Goal: Information Seeking & Learning: Compare options

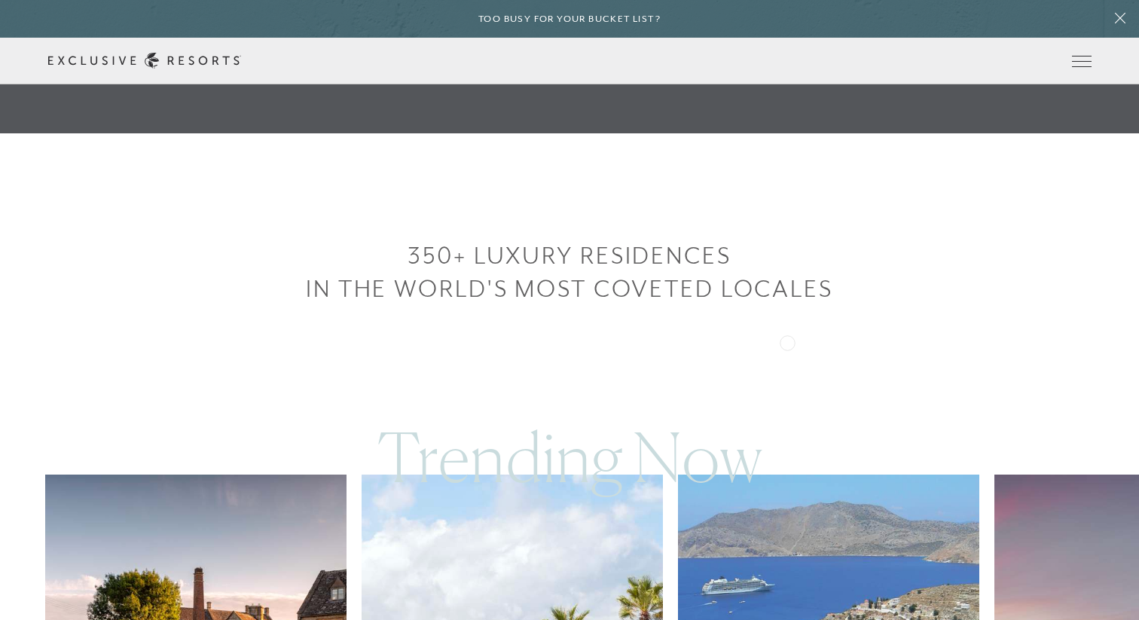
scroll to position [830, 0]
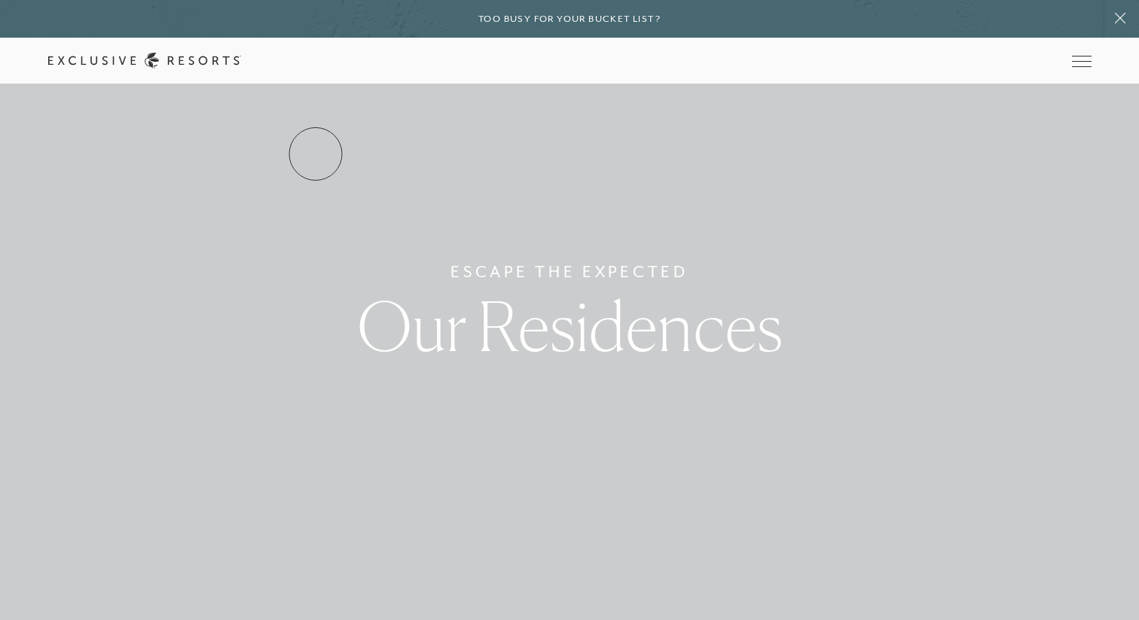
click at [0, 0] on link "Services & Standards" at bounding box center [0, 0] width 0 height 0
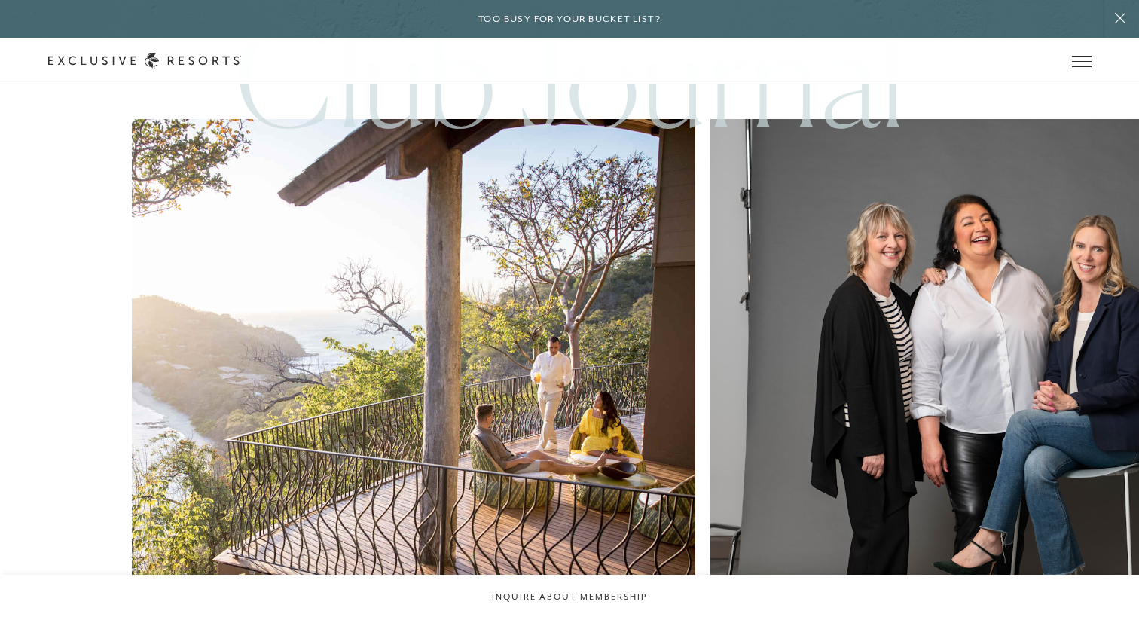
scroll to position [4072, 0]
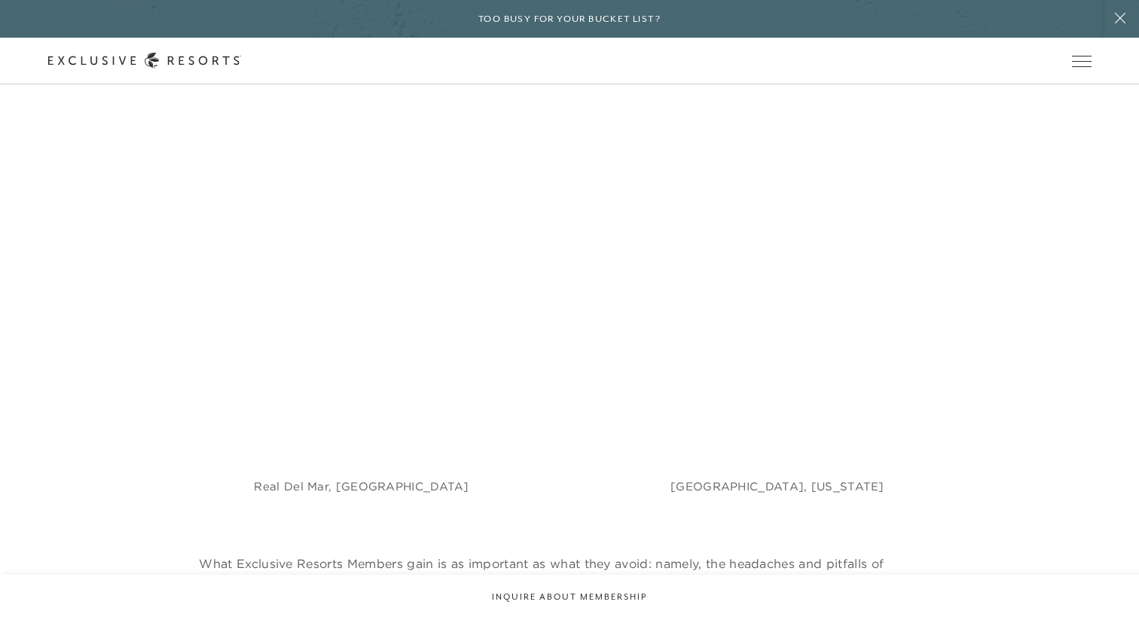
scroll to position [1129, 0]
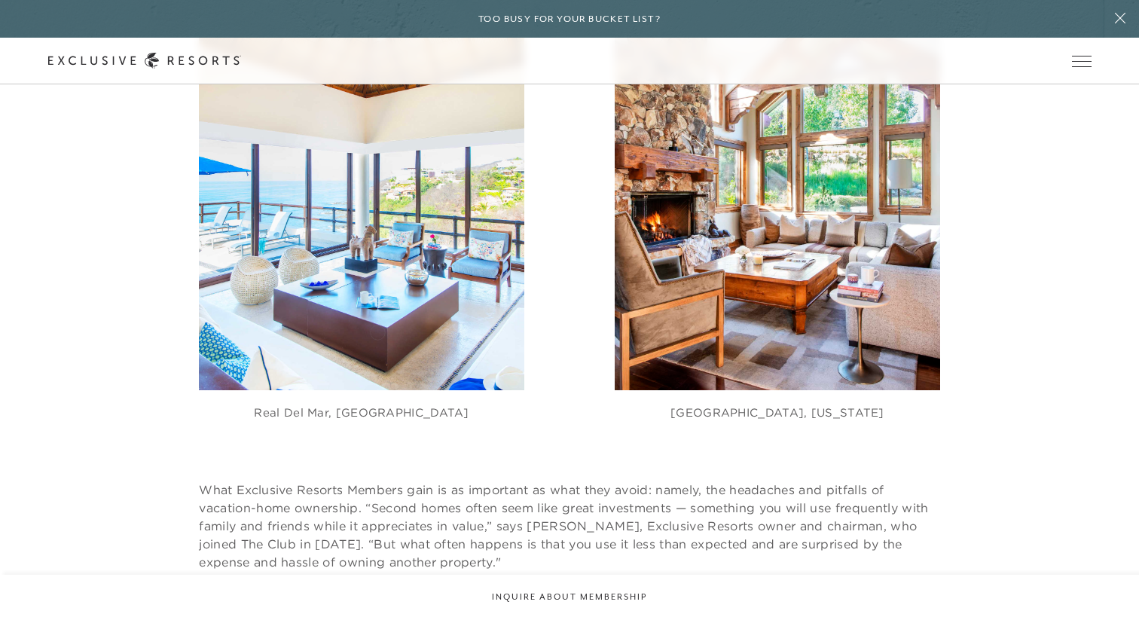
click at [377, 331] on img at bounding box center [361, 173] width 325 height 433
click at [0, 0] on link "Residence Collection" at bounding box center [0, 0] width 0 height 0
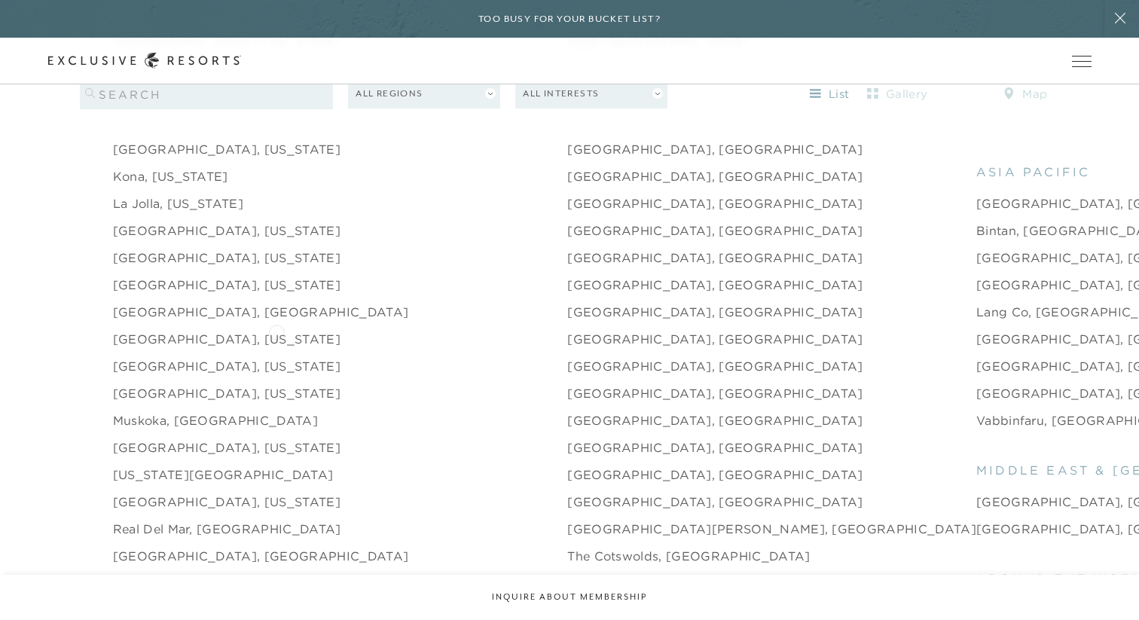
scroll to position [1997, 0]
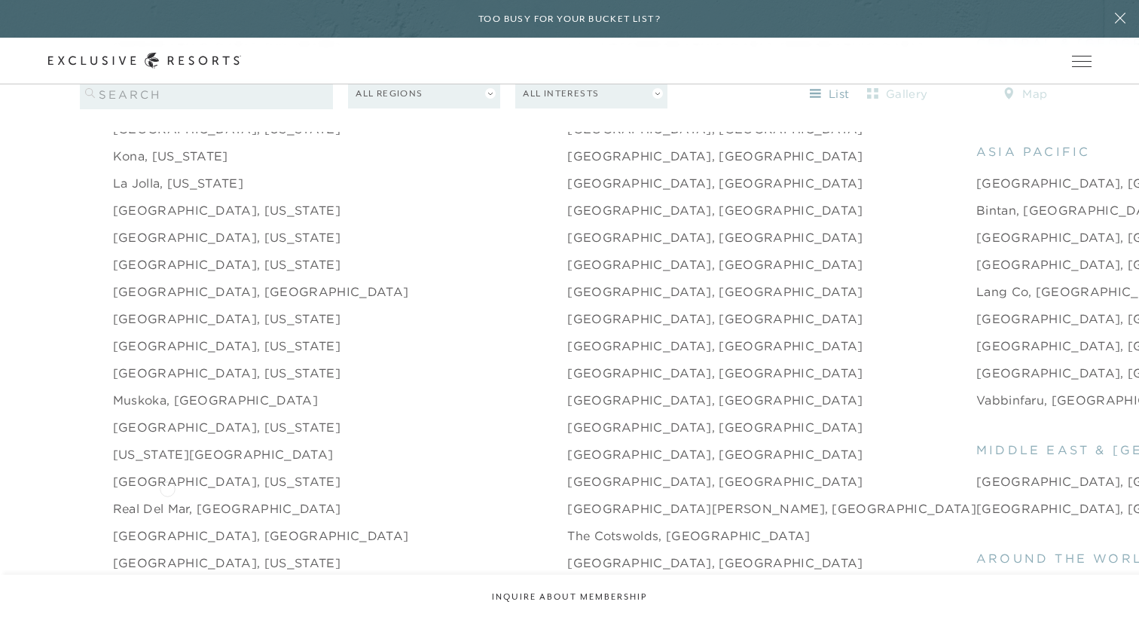
click at [167, 500] on link "Real del Mar, [GEOGRAPHIC_DATA]" at bounding box center [227, 509] width 228 height 18
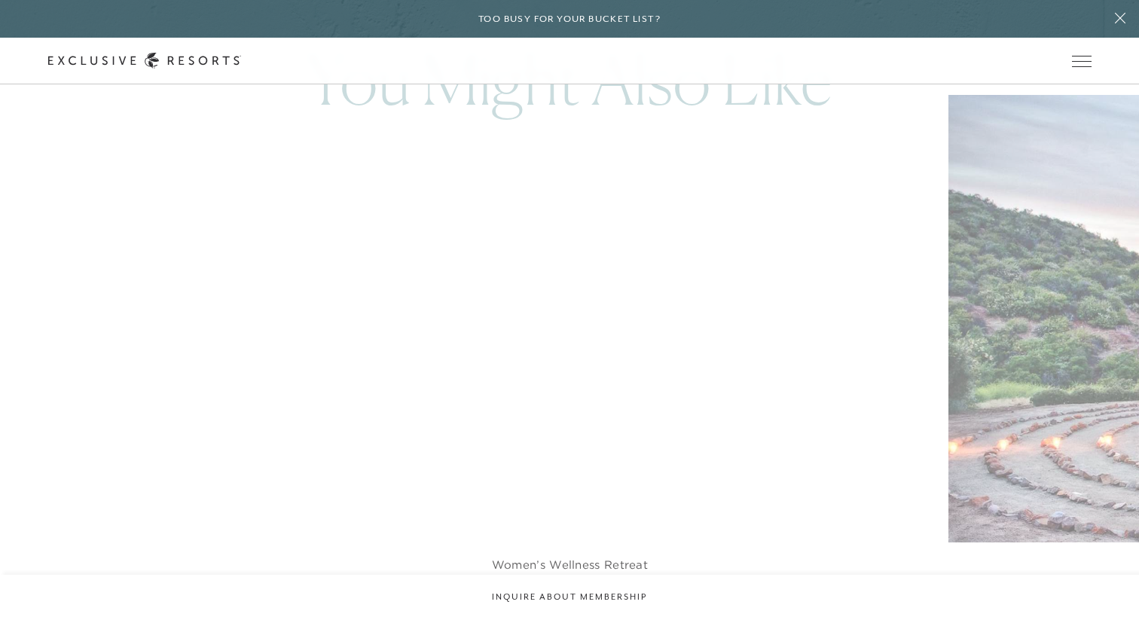
scroll to position [2954, 0]
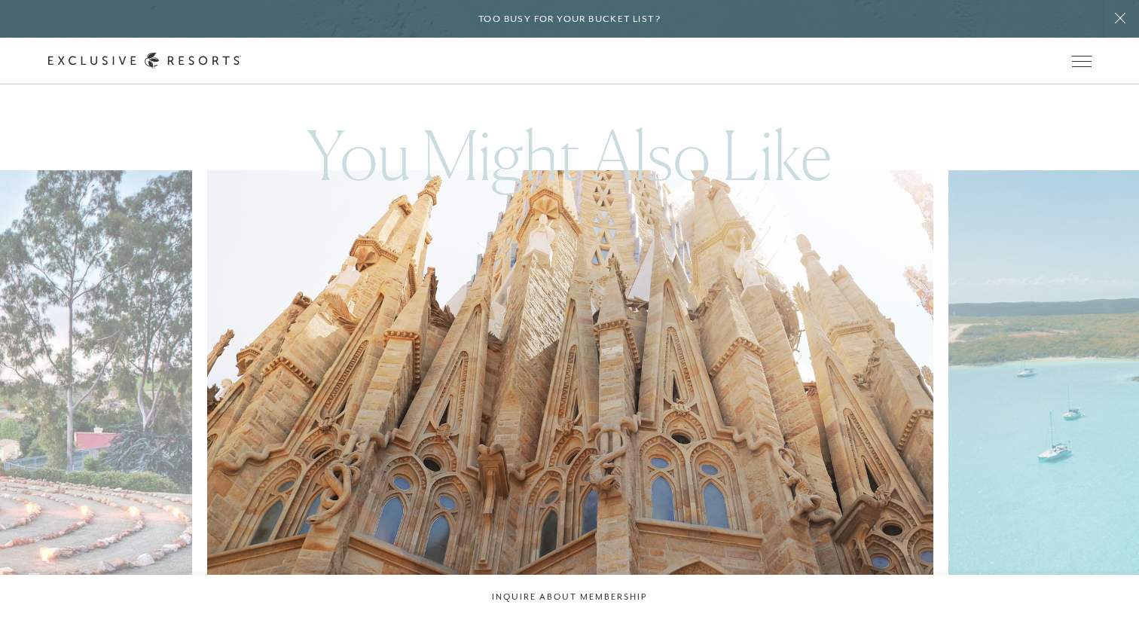
scroll to position [1997, 0]
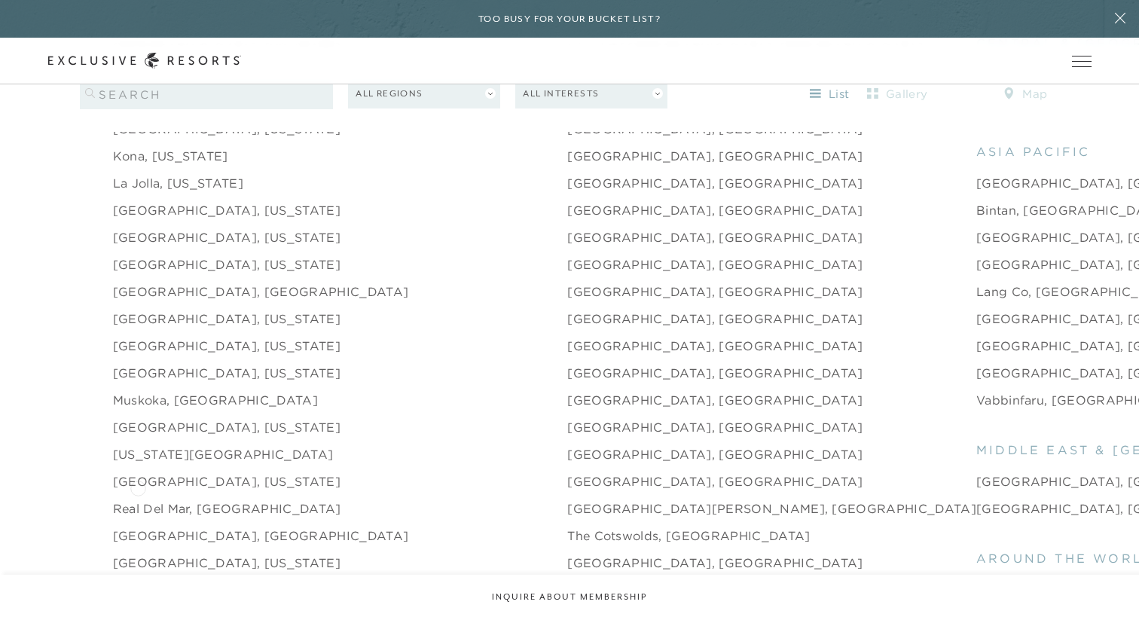
click at [138, 500] on link "Real del Mar, [GEOGRAPHIC_DATA]" at bounding box center [227, 509] width 228 height 18
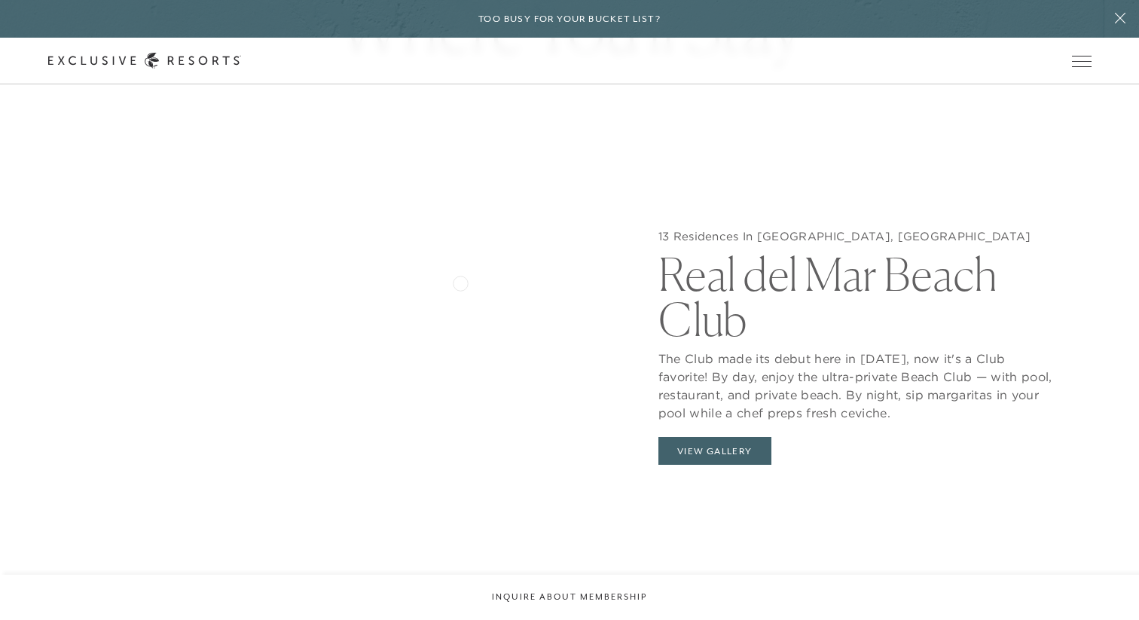
scroll to position [1546, 0]
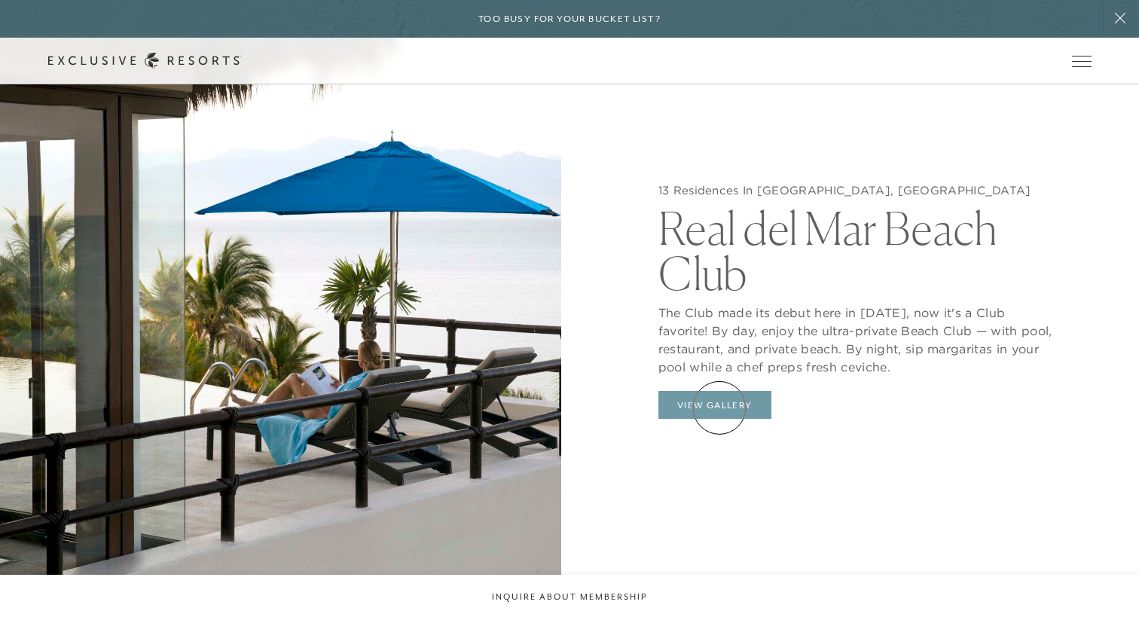
click at [720, 408] on button "View Gallery" at bounding box center [714, 405] width 113 height 29
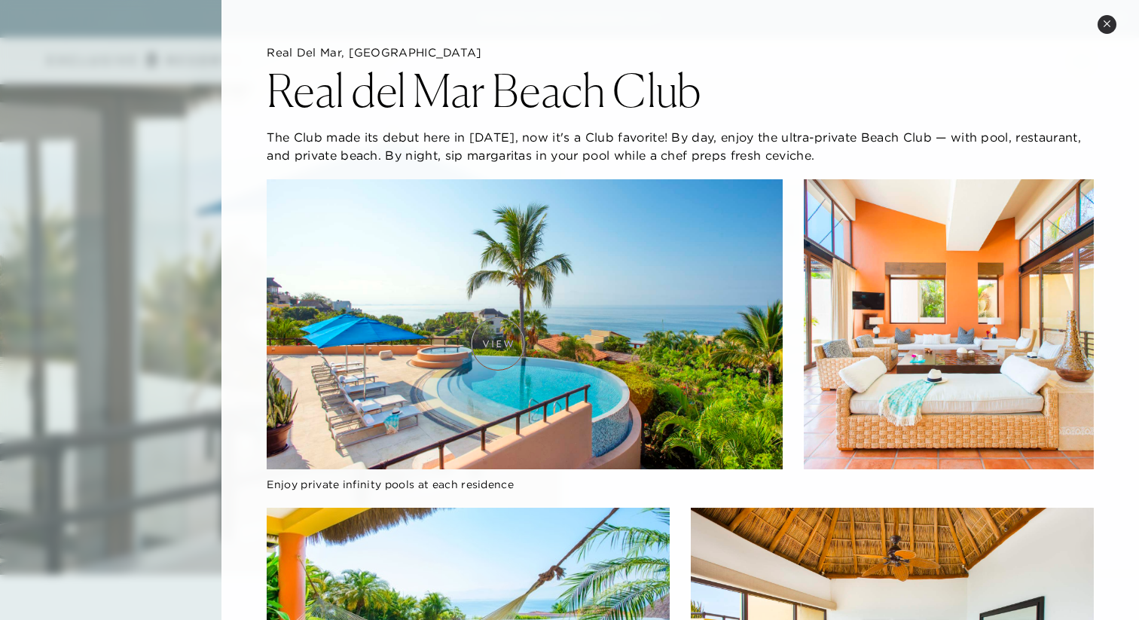
click at [498, 344] on img at bounding box center [525, 324] width 516 height 290
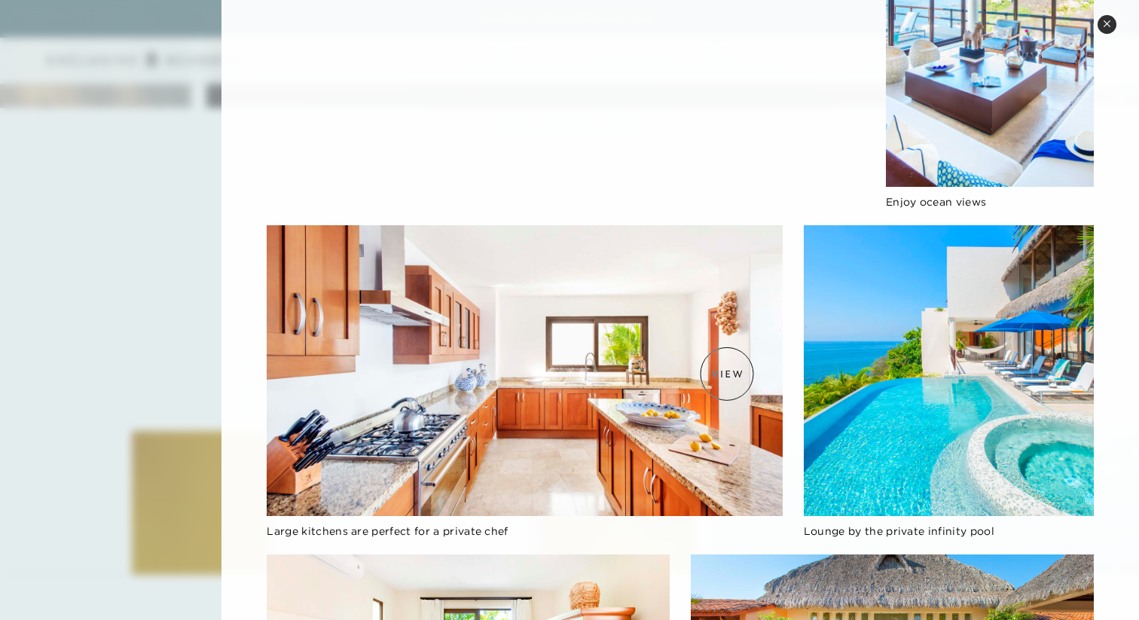
scroll to position [1200, 0]
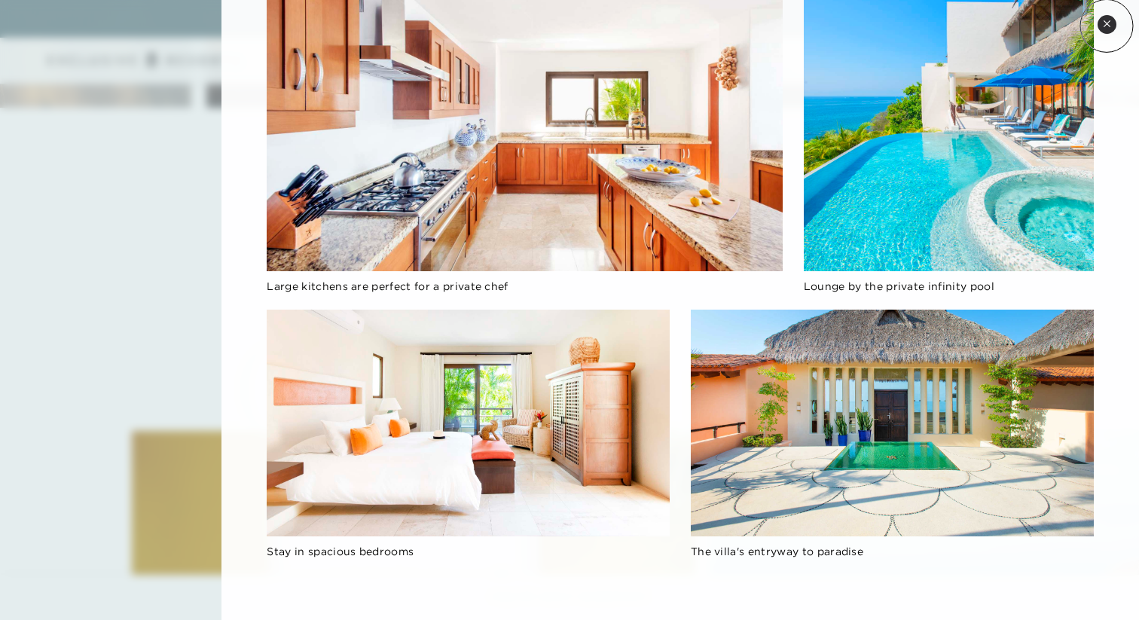
click at [1107, 26] on icon at bounding box center [1107, 24] width 8 height 8
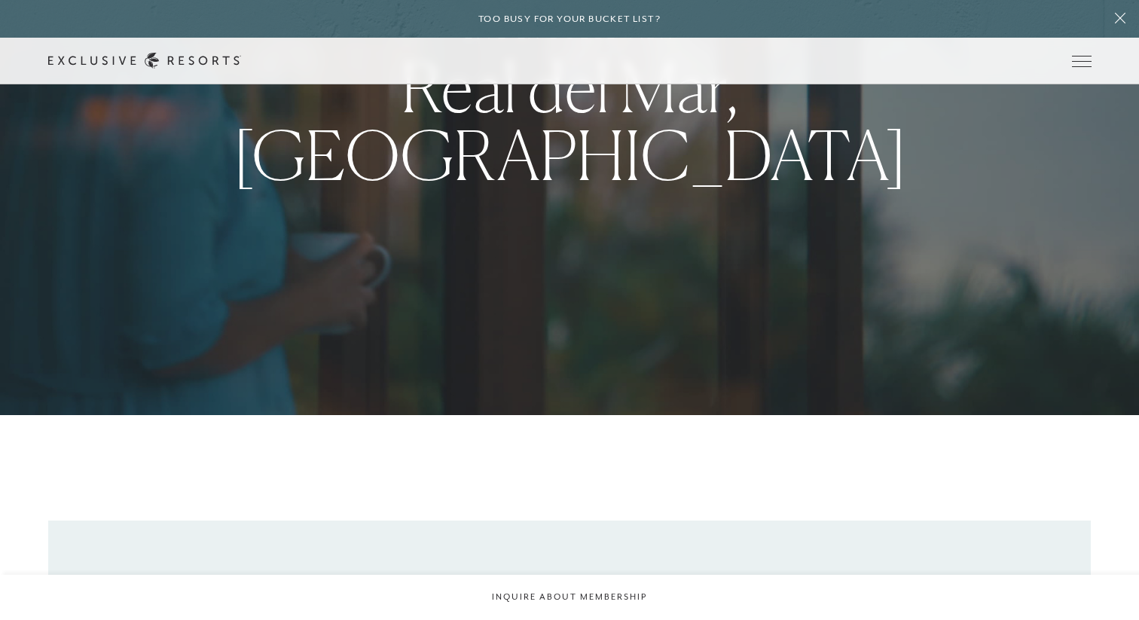
scroll to position [0, 0]
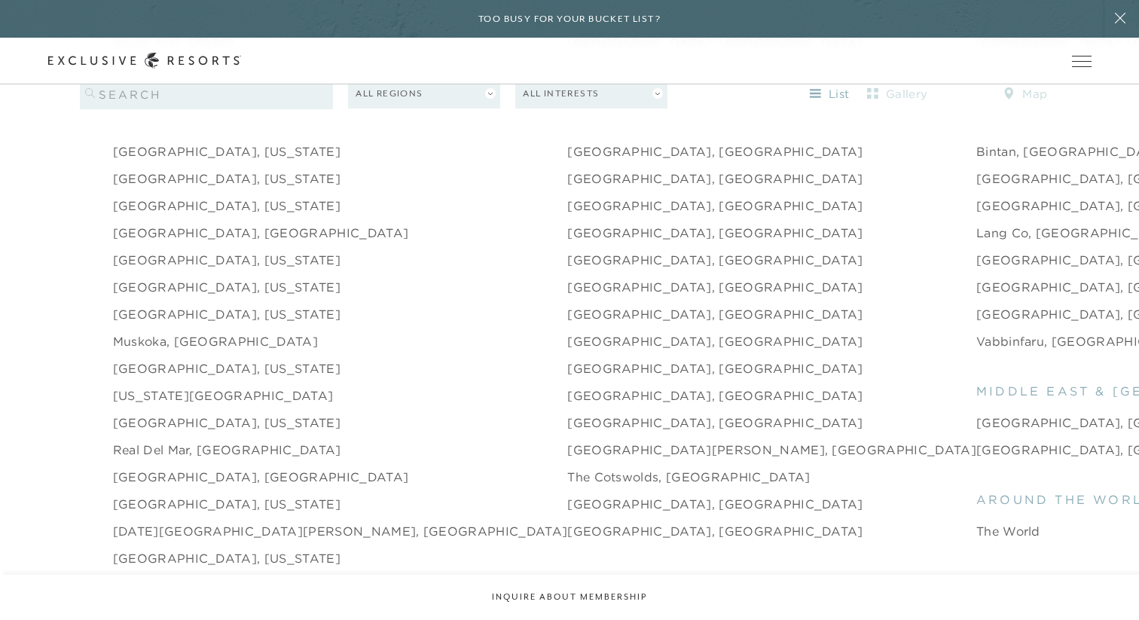
scroll to position [2057, 0]
click at [167, 494] on link "[GEOGRAPHIC_DATA], [US_STATE]" at bounding box center [227, 503] width 228 height 18
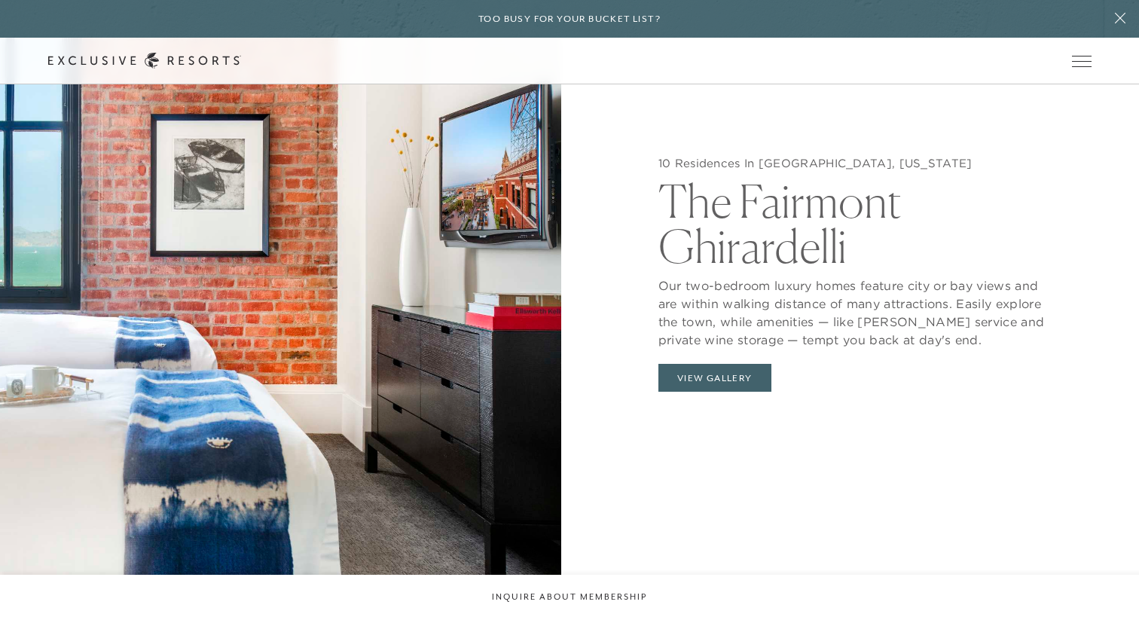
scroll to position [1574, 0]
click at [710, 363] on button "View Gallery" at bounding box center [714, 377] width 113 height 29
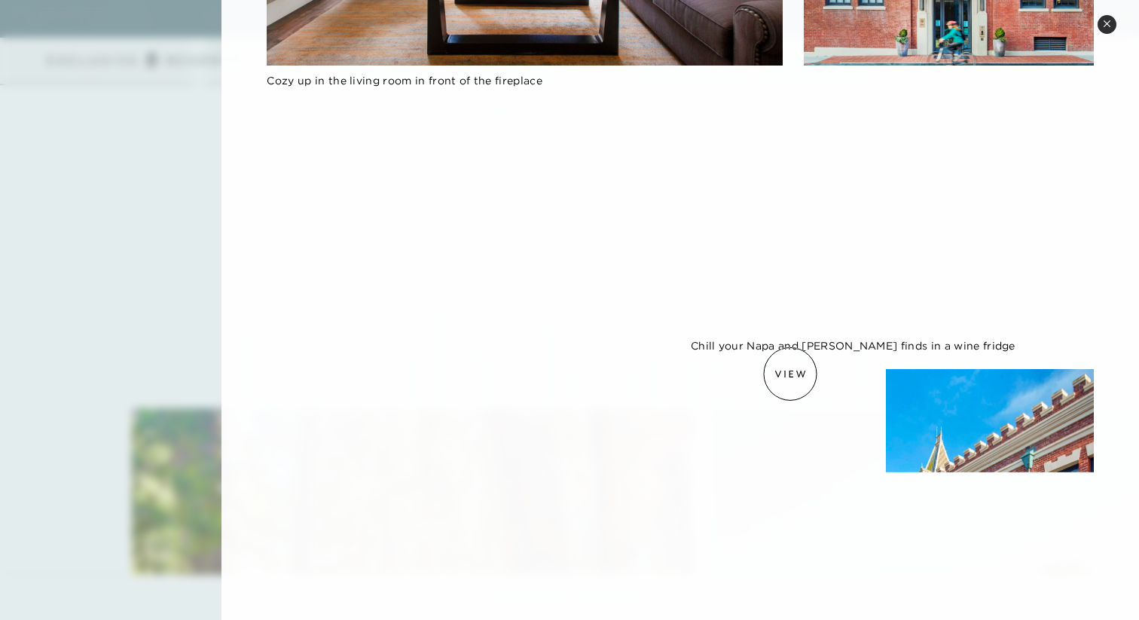
scroll to position [0, 0]
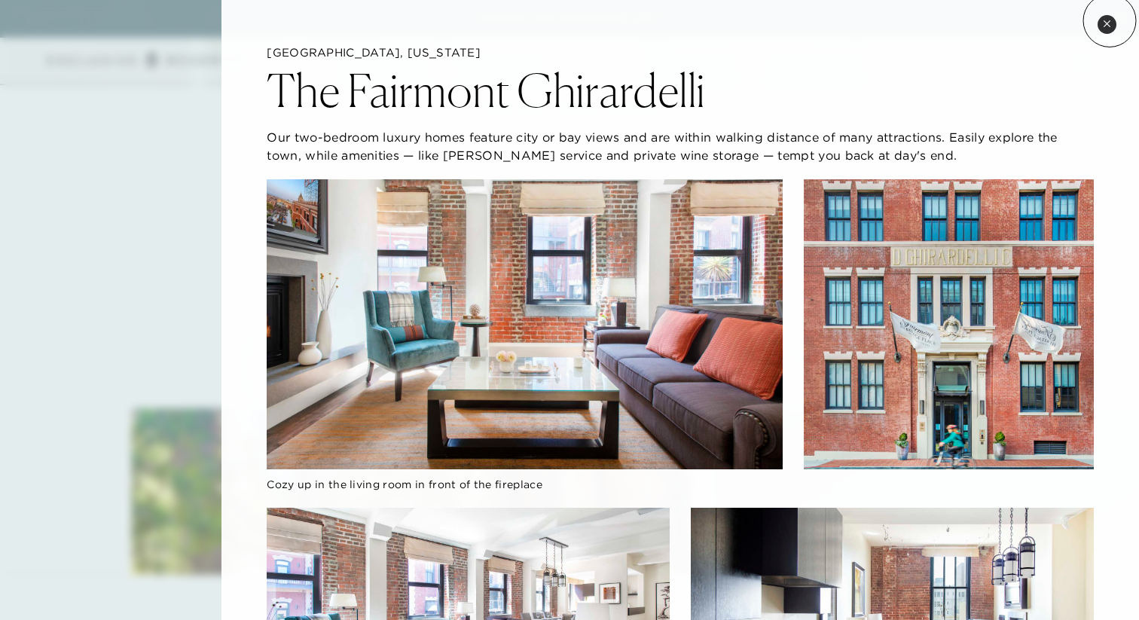
click at [1110, 20] on icon at bounding box center [1107, 23] width 6 height 6
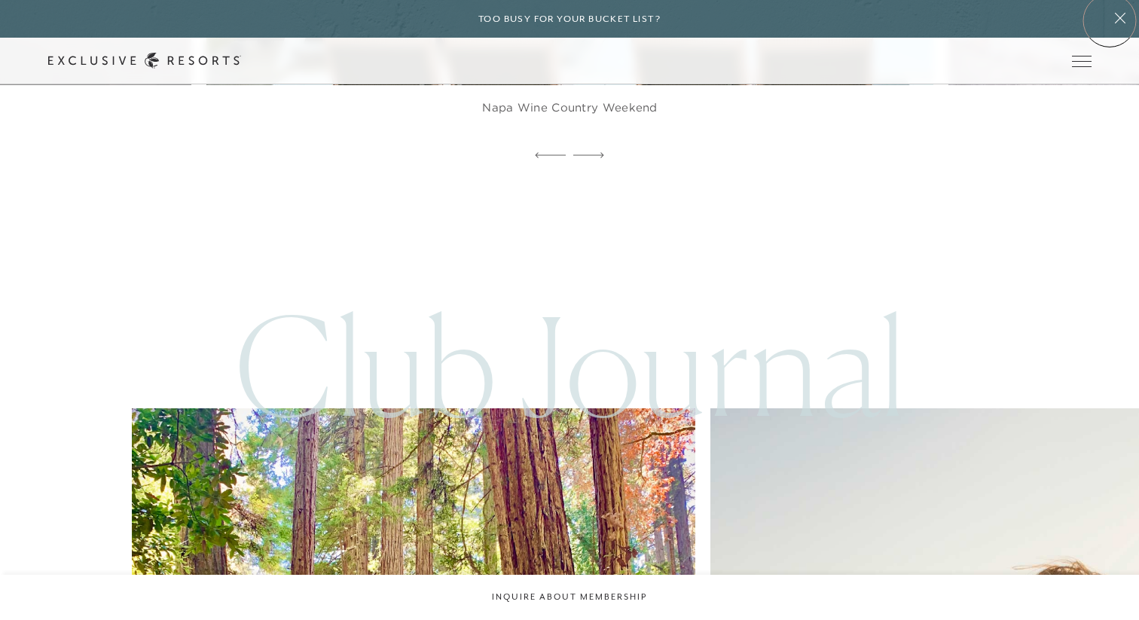
scroll to position [1607, 0]
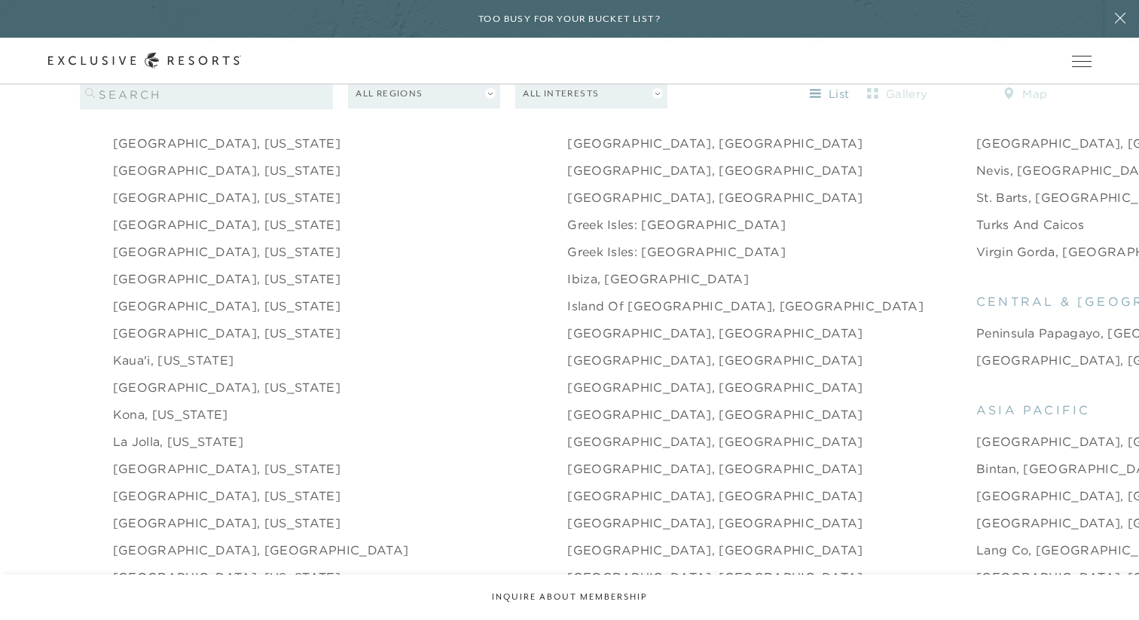
scroll to position [1741, 0]
click at [151, 484] on link "[GEOGRAPHIC_DATA], [US_STATE]" at bounding box center [227, 493] width 228 height 18
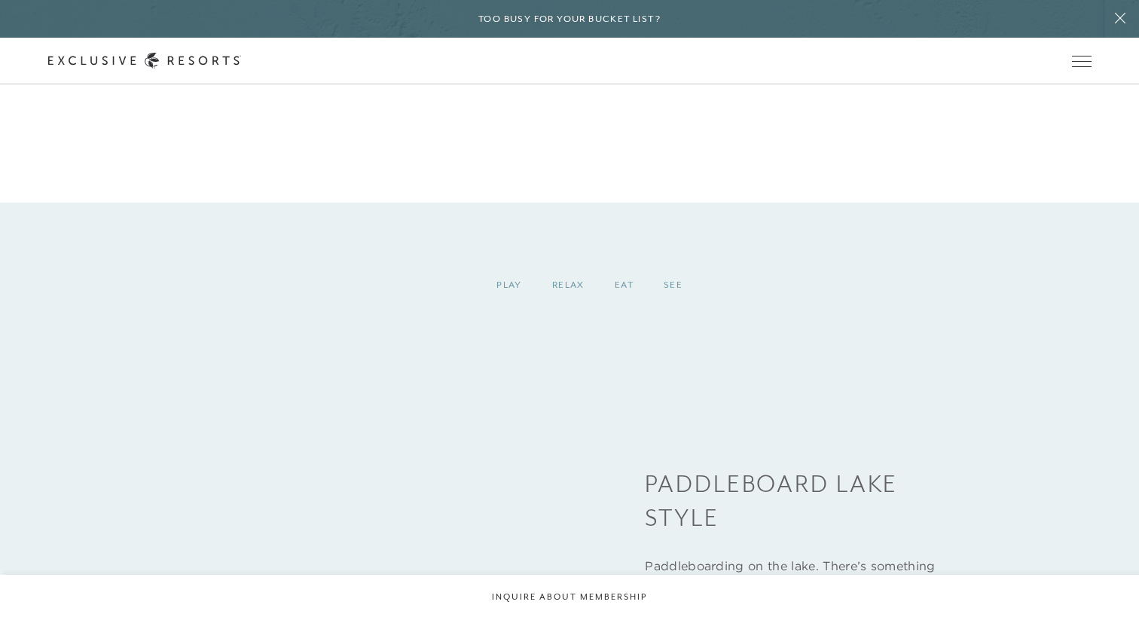
scroll to position [2412, 0]
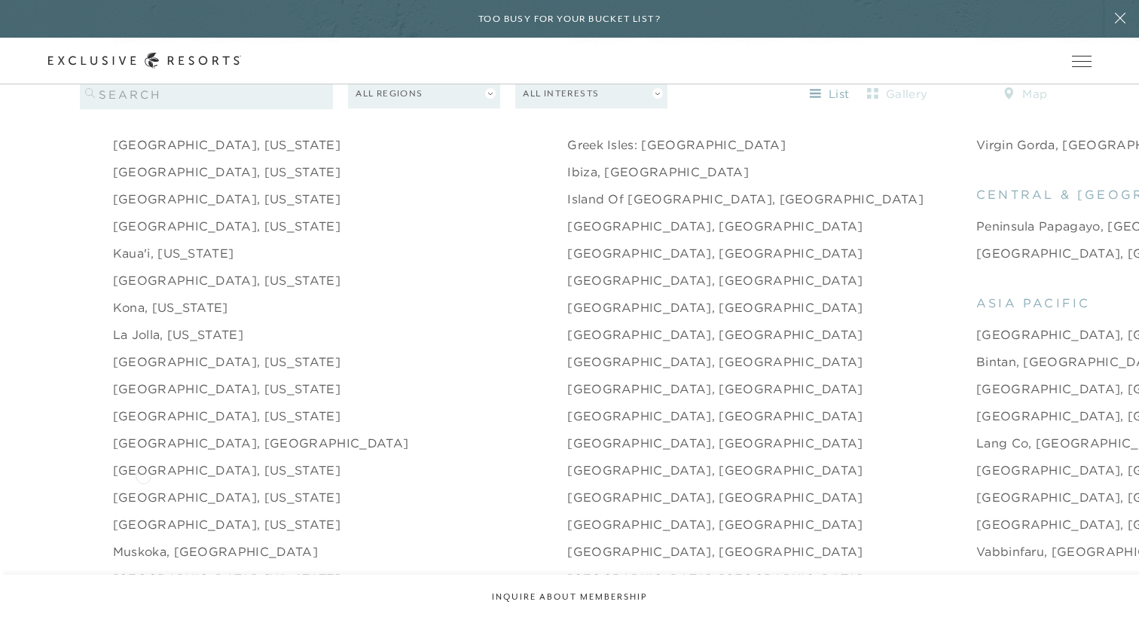
scroll to position [1852, 0]
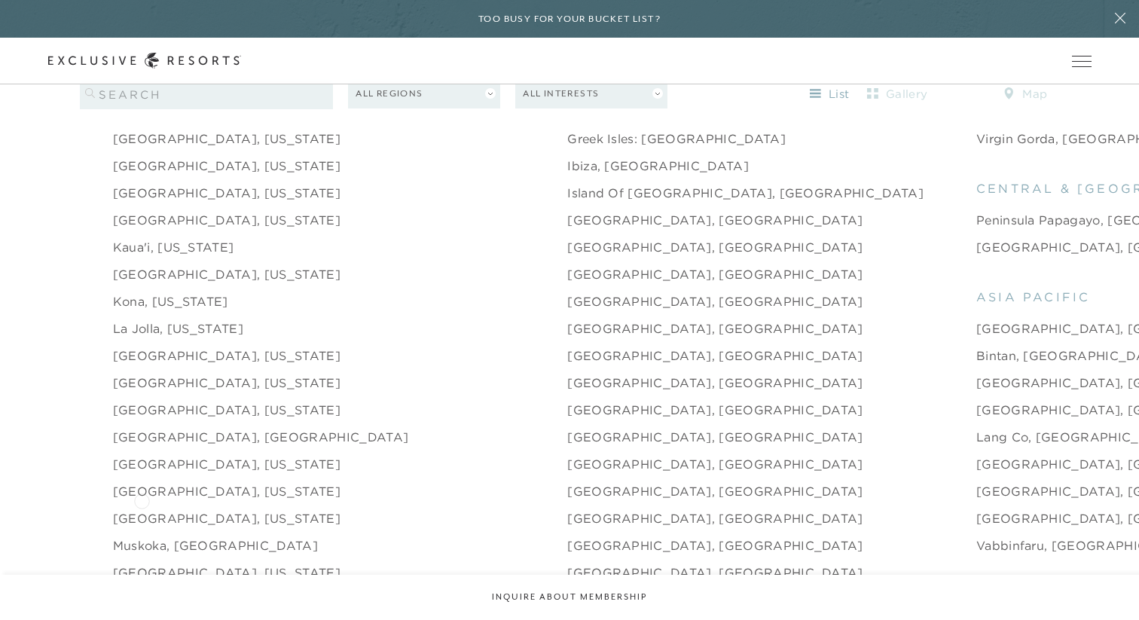
click at [142, 509] on link "[GEOGRAPHIC_DATA], [US_STATE]" at bounding box center [227, 518] width 228 height 18
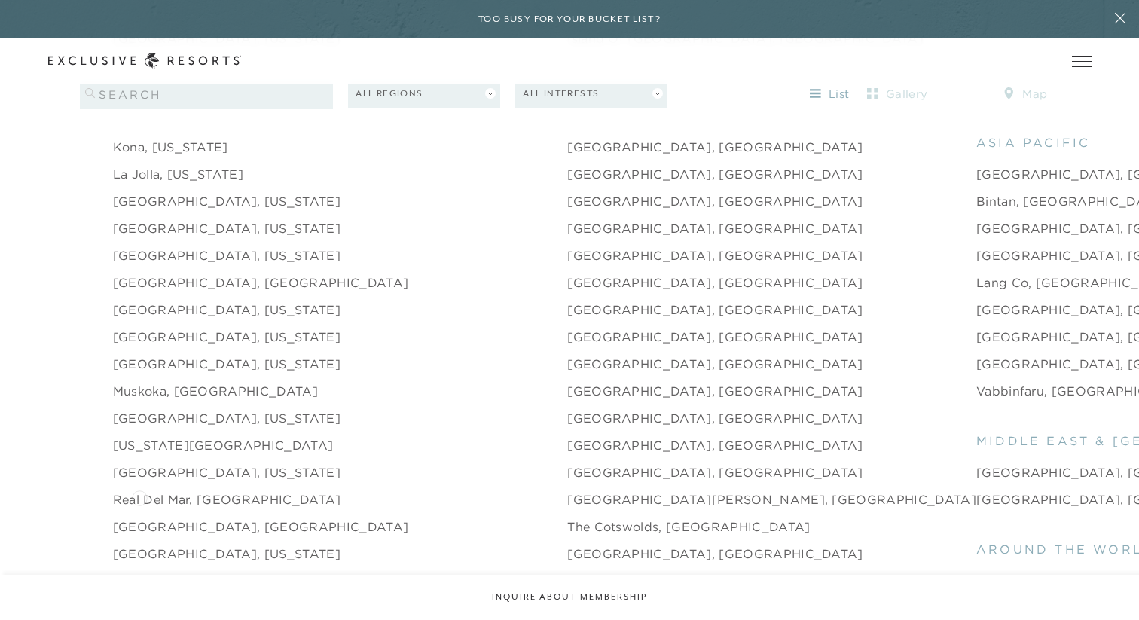
scroll to position [2003, 0]
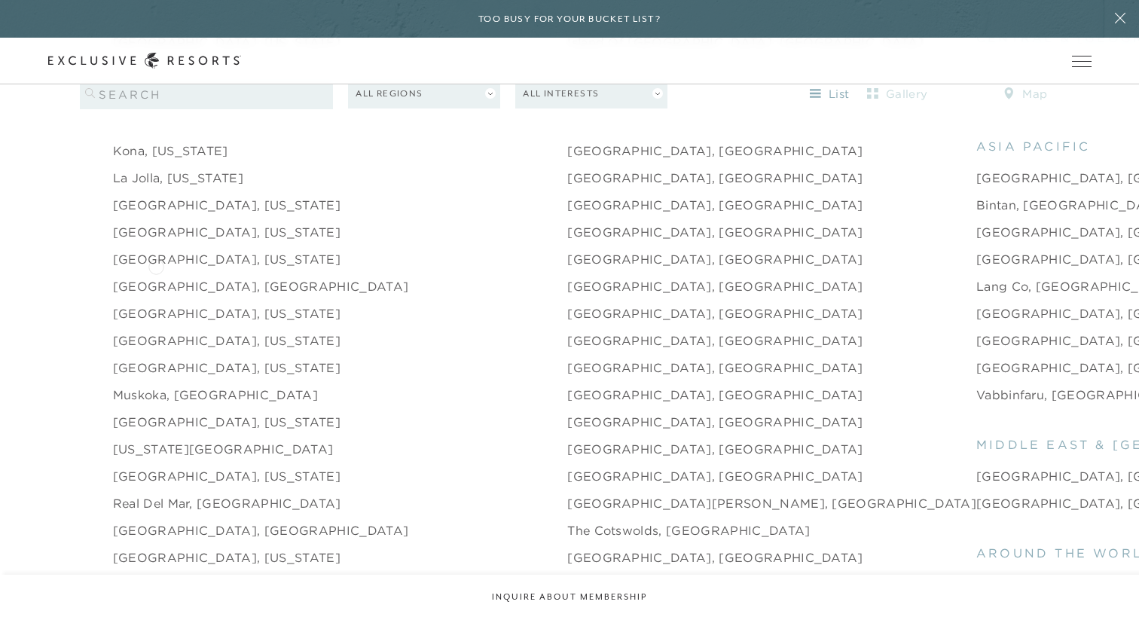
click at [156, 277] on link "[GEOGRAPHIC_DATA], [GEOGRAPHIC_DATA]" at bounding box center [261, 286] width 296 height 18
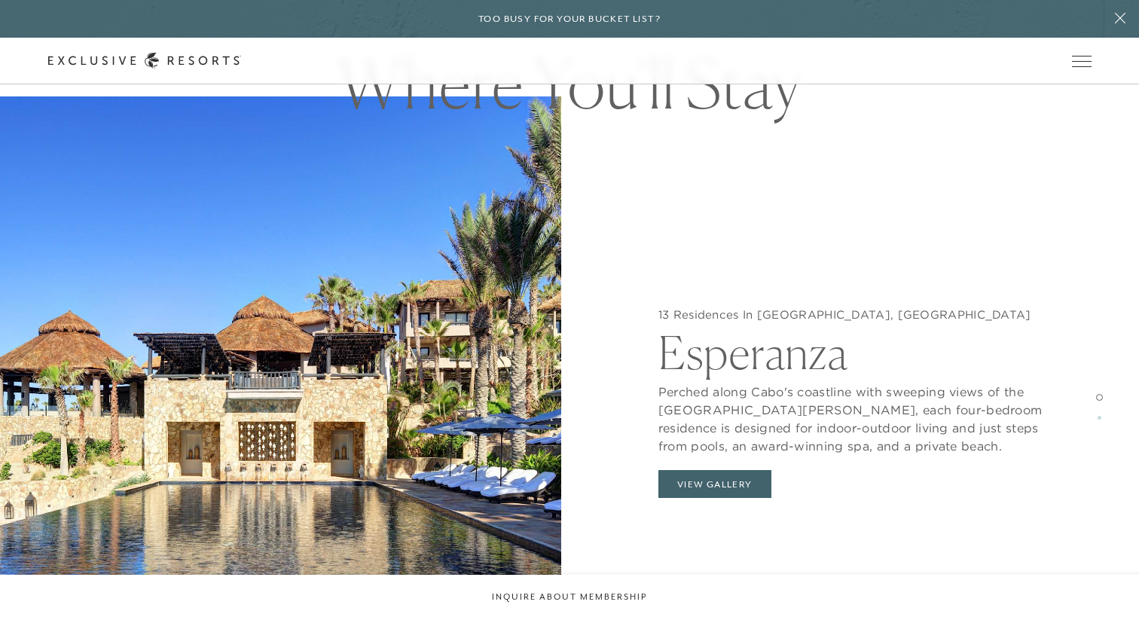
scroll to position [1447, 0]
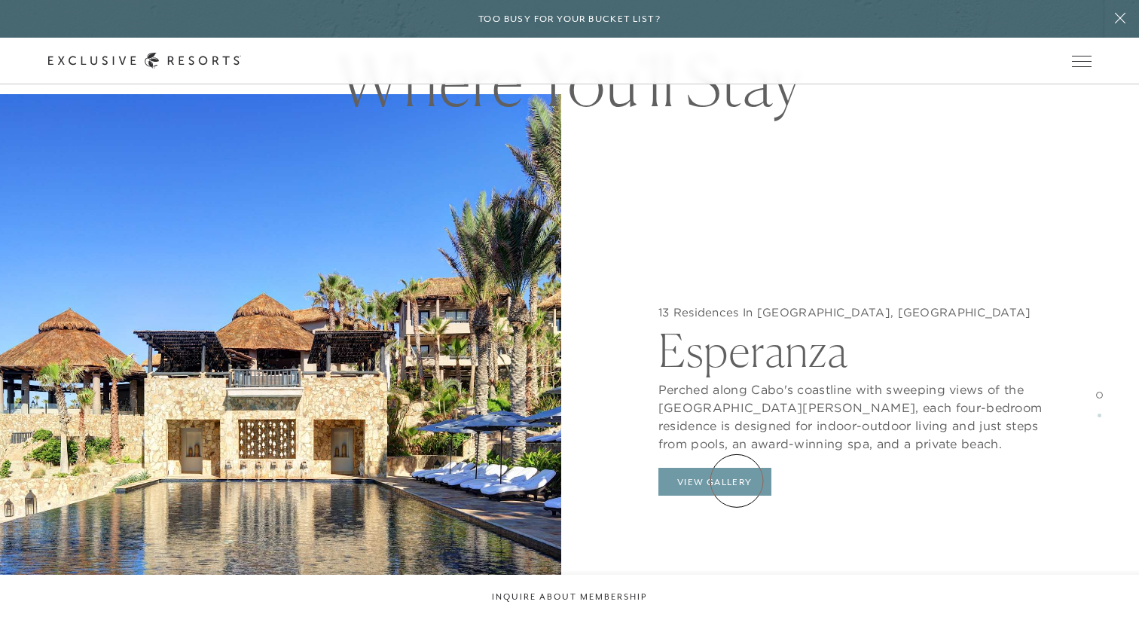
click at [737, 481] on button "View Gallery" at bounding box center [714, 482] width 113 height 29
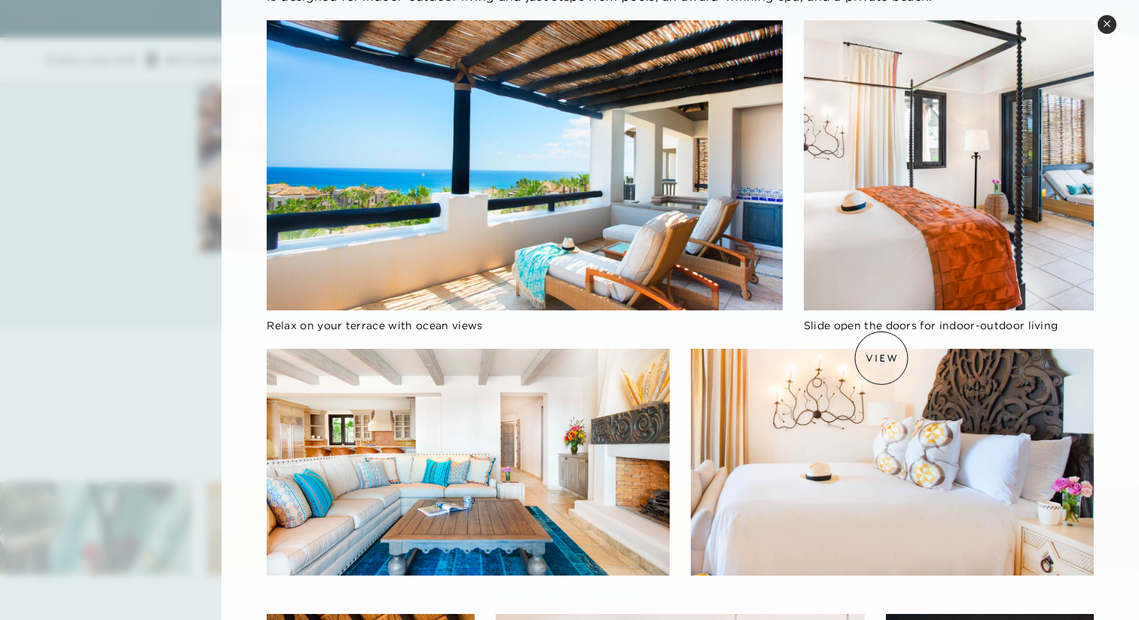
scroll to position [3, 0]
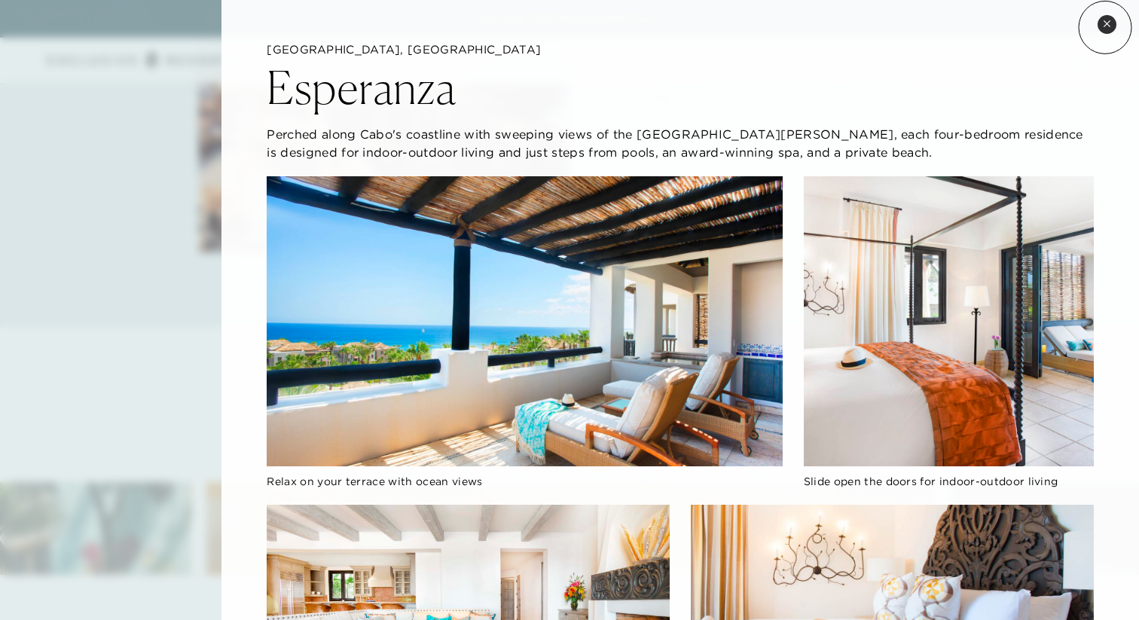
click at [1105, 27] on icon at bounding box center [1107, 24] width 8 height 8
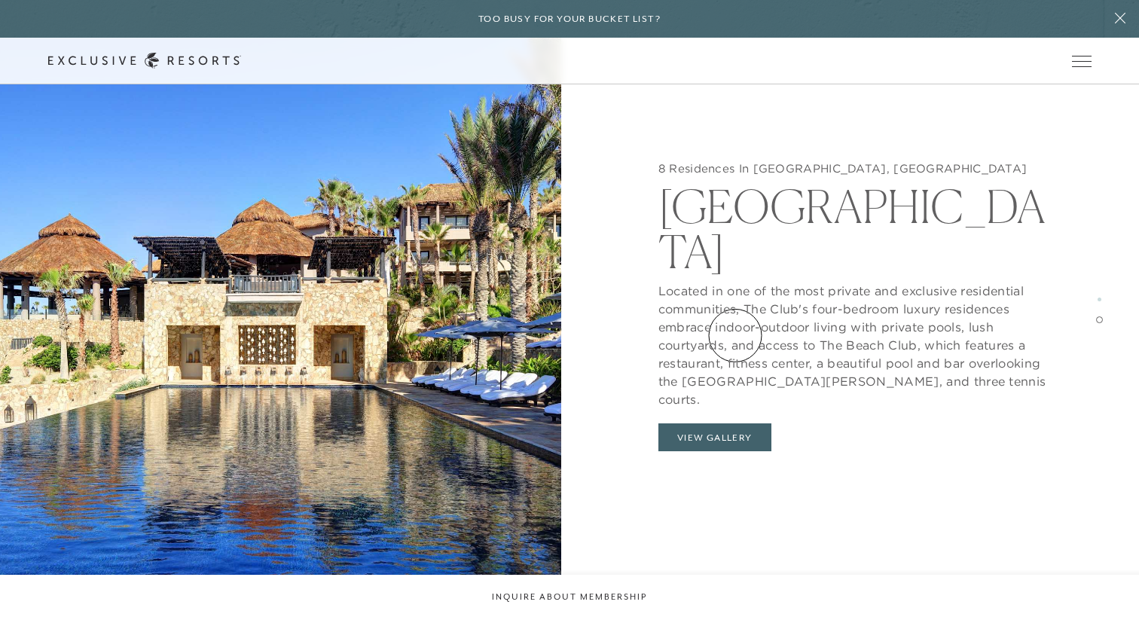
scroll to position [2702, 0]
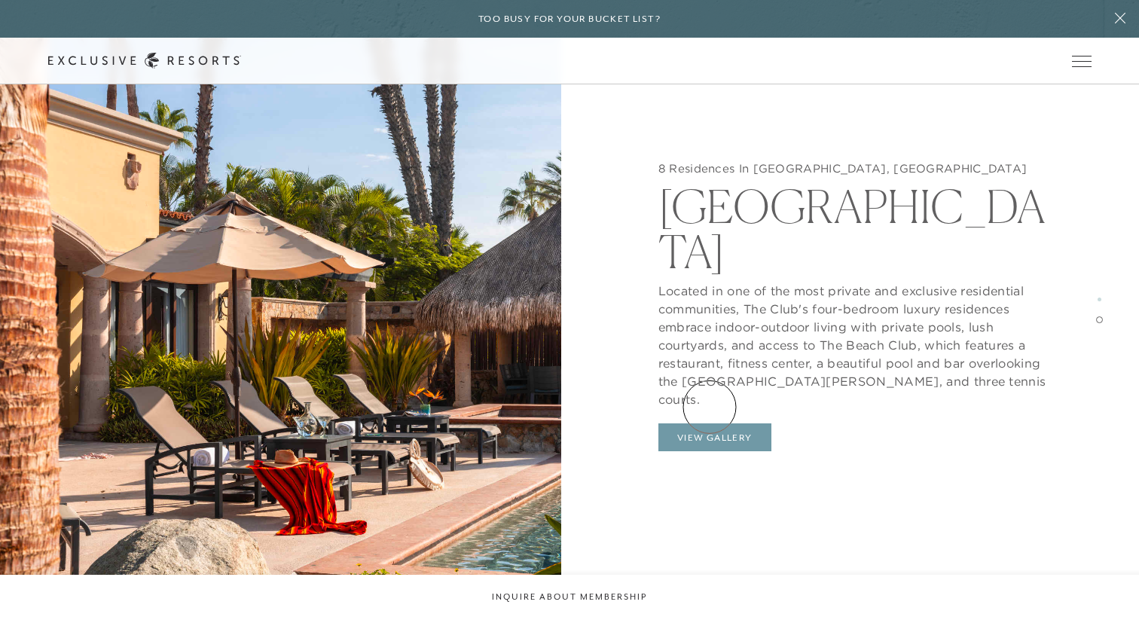
click at [710, 423] on button "View Gallery" at bounding box center [714, 437] width 113 height 29
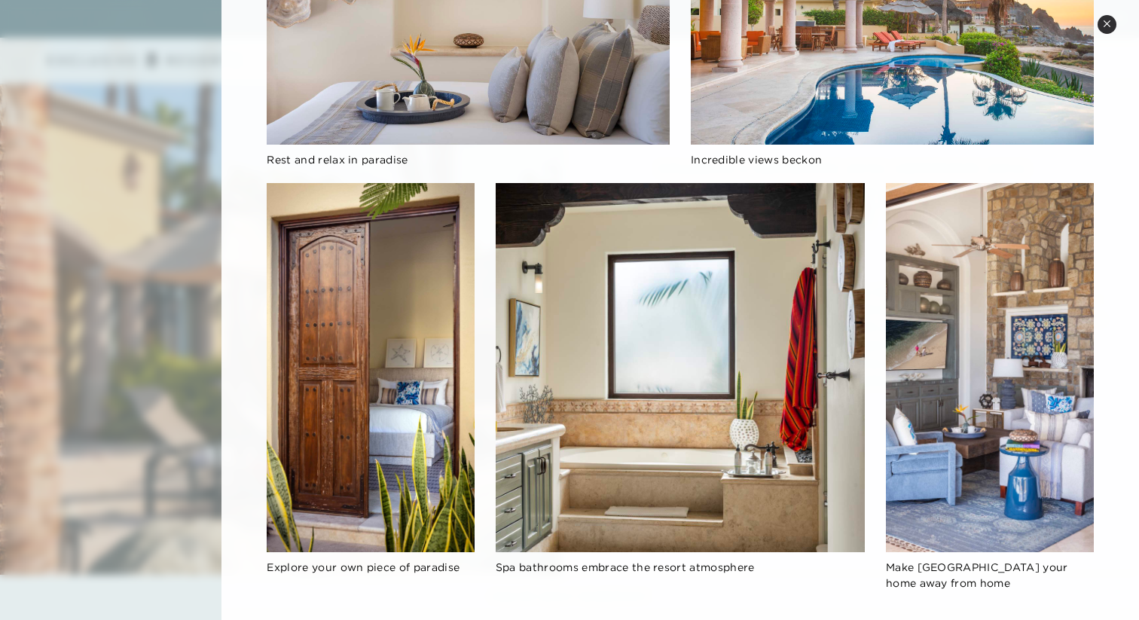
scroll to position [2776, 0]
click at [1105, 20] on icon at bounding box center [1107, 24] width 8 height 8
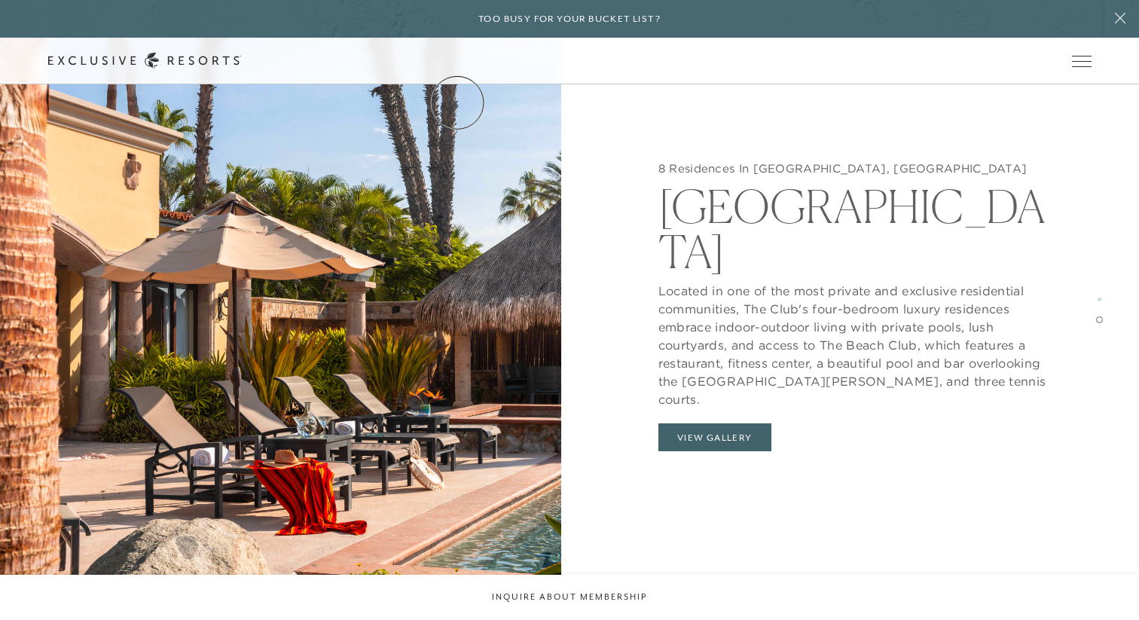
click at [0, 0] on link "Residence Collection" at bounding box center [0, 0] width 0 height 0
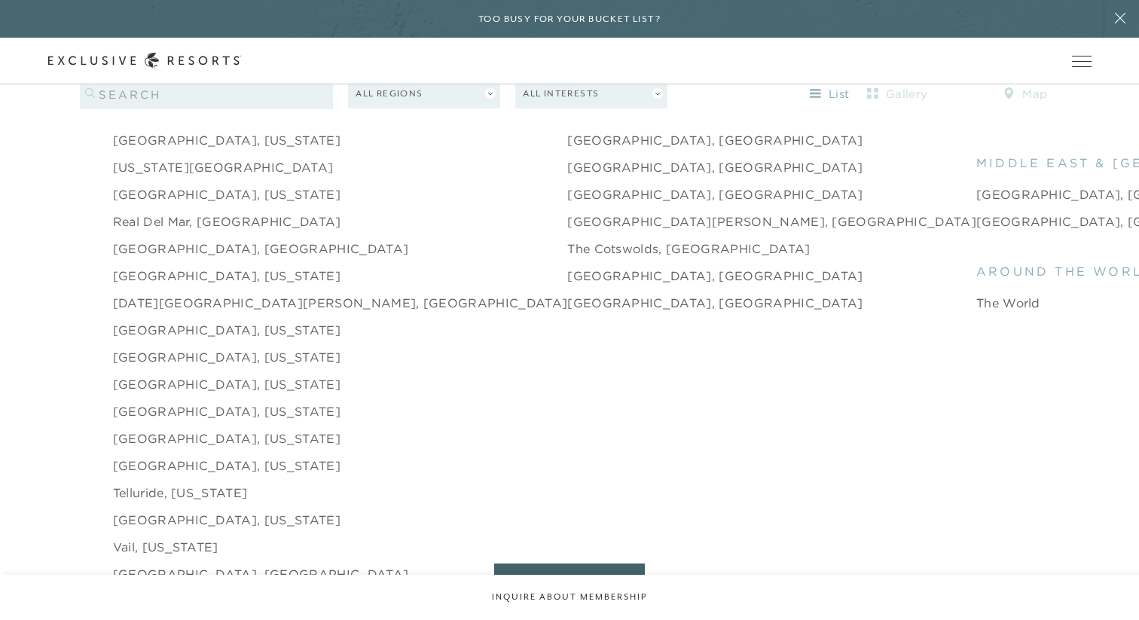
scroll to position [2291, 0]
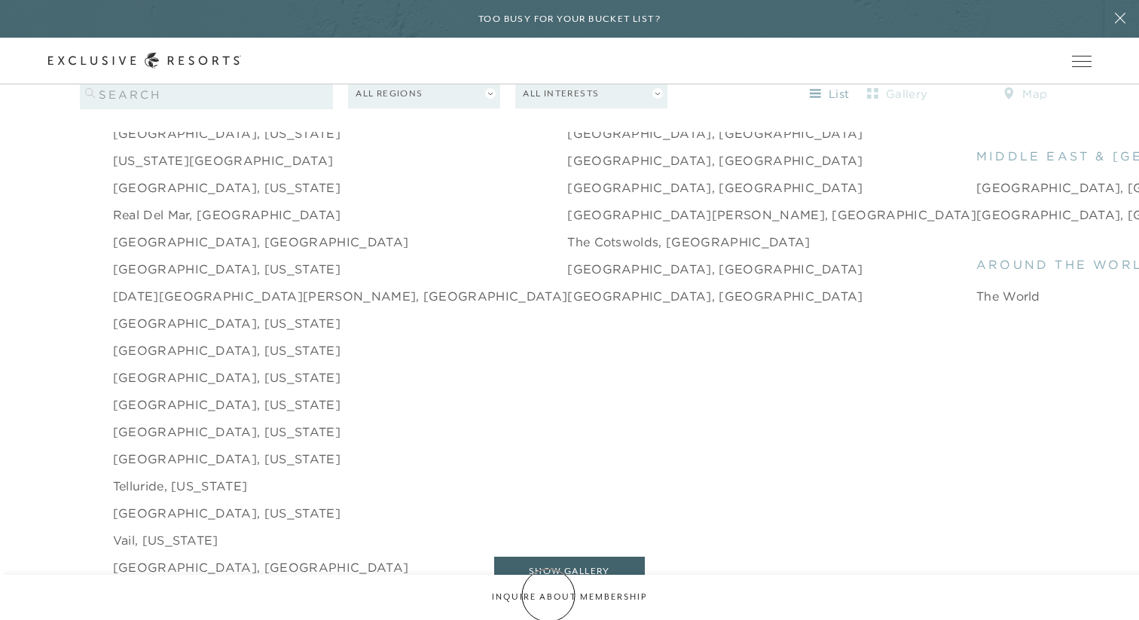
click at [548, 600] on button "show map" at bounding box center [569, 614] width 151 height 29
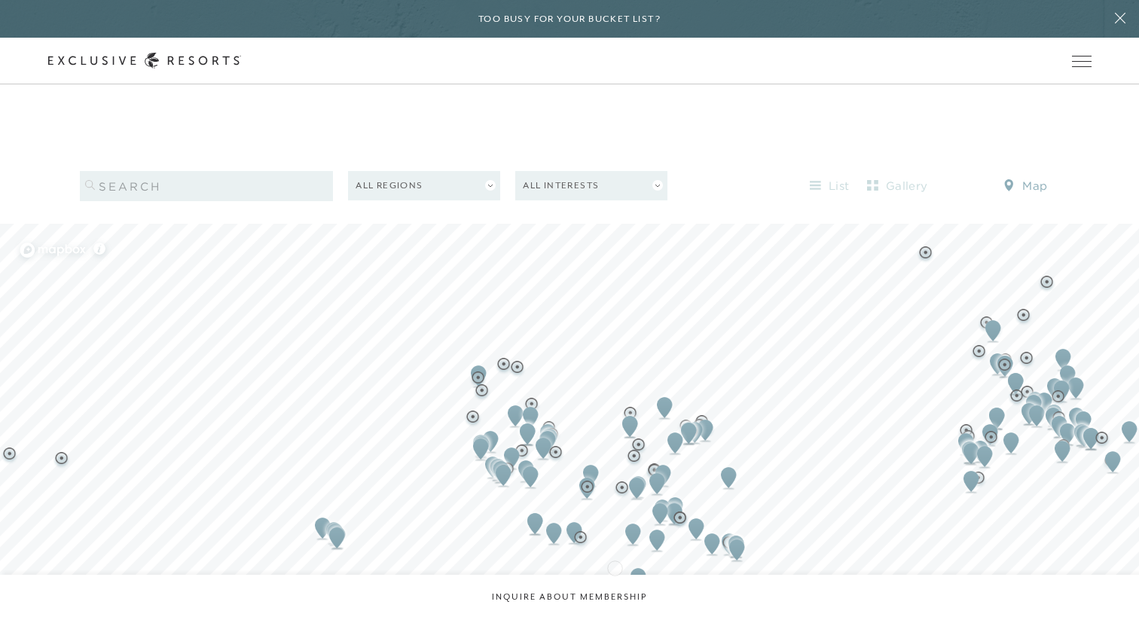
scroll to position [1486, 0]
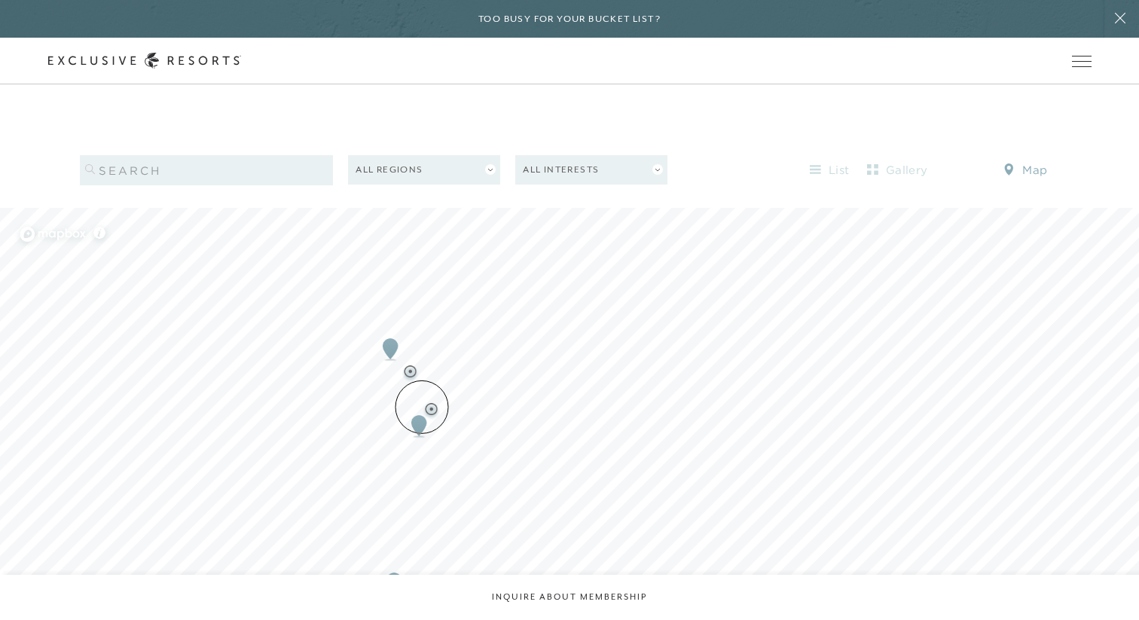
click at [422, 409] on img "Map marker" at bounding box center [419, 425] width 28 height 33
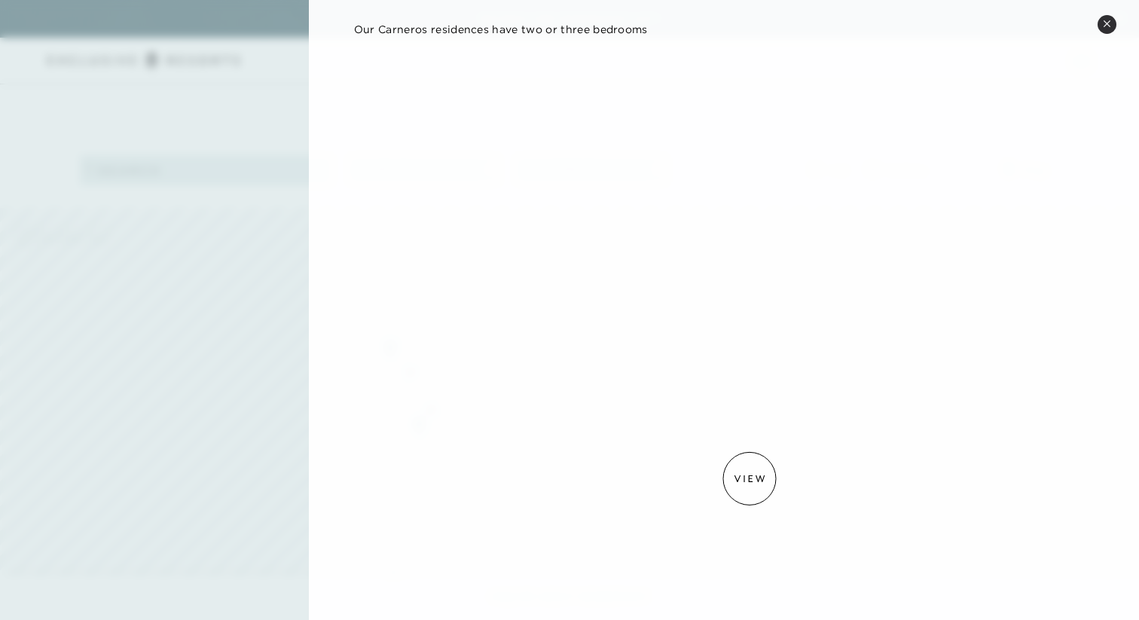
scroll to position [0, 0]
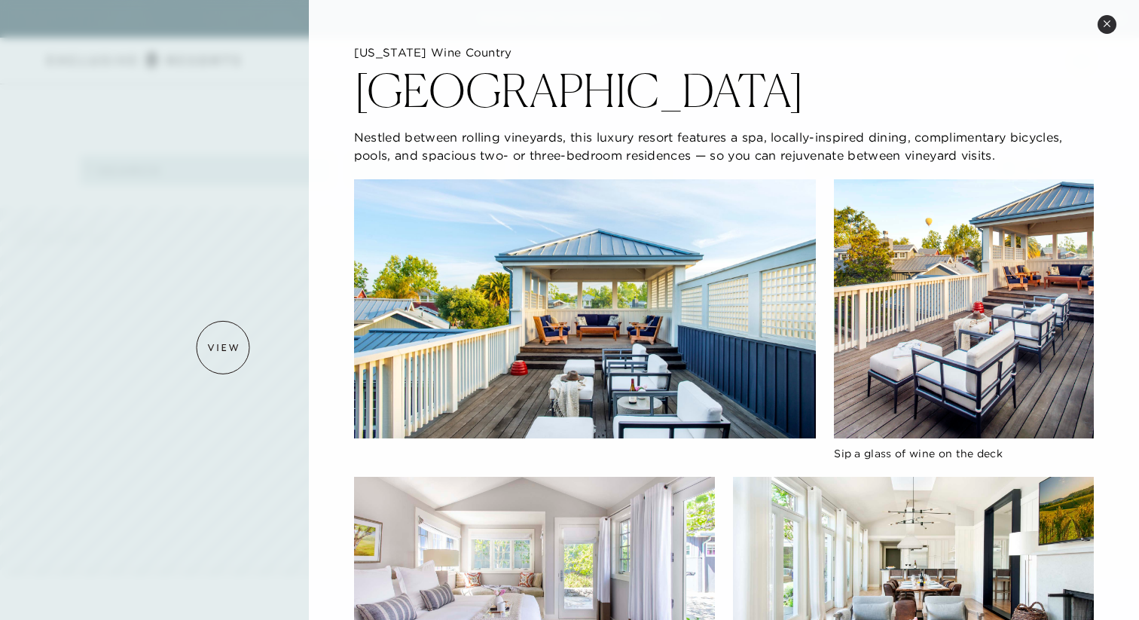
click at [221, 344] on div at bounding box center [569, 310] width 1139 height 620
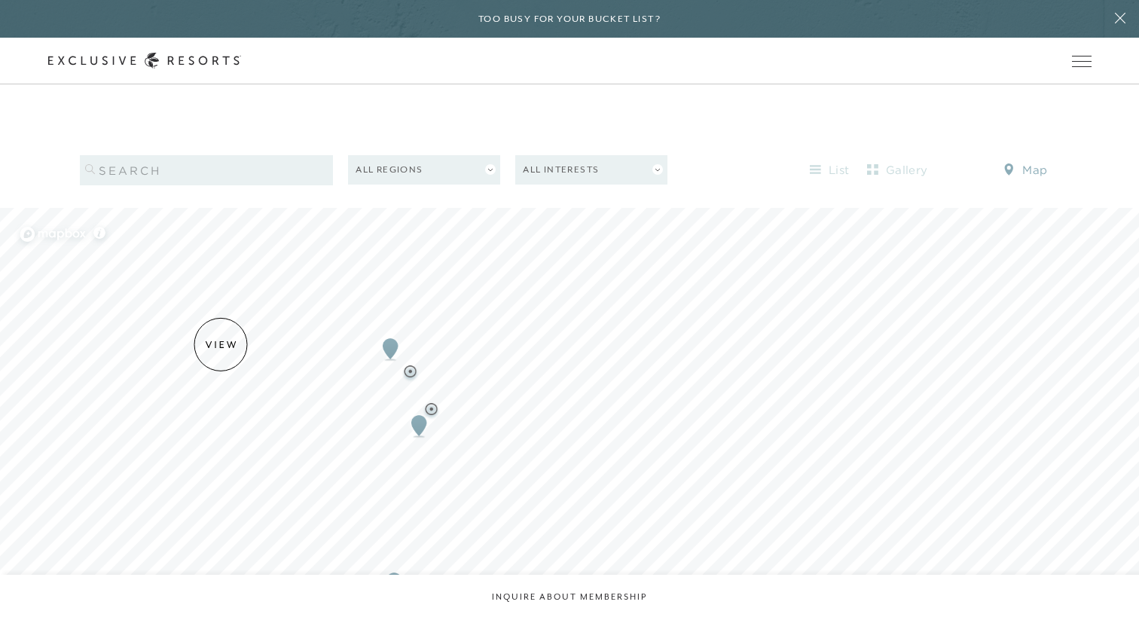
scroll to position [1489, 0]
click at [422, 406] on img "Map marker" at bounding box center [419, 422] width 28 height 33
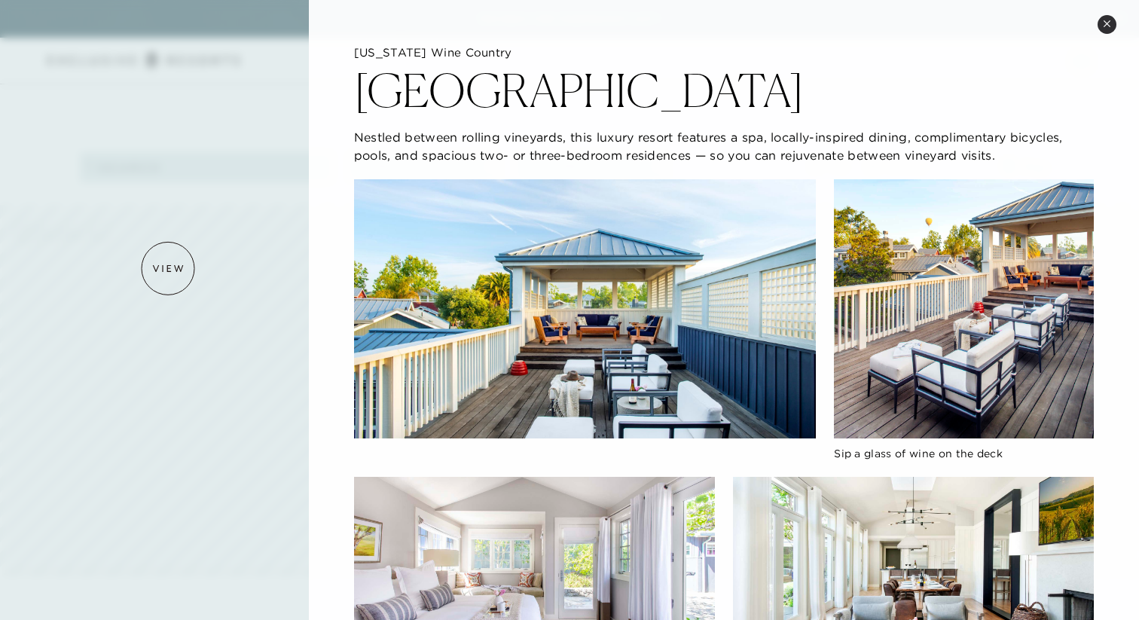
click at [168, 268] on div at bounding box center [569, 310] width 1139 height 620
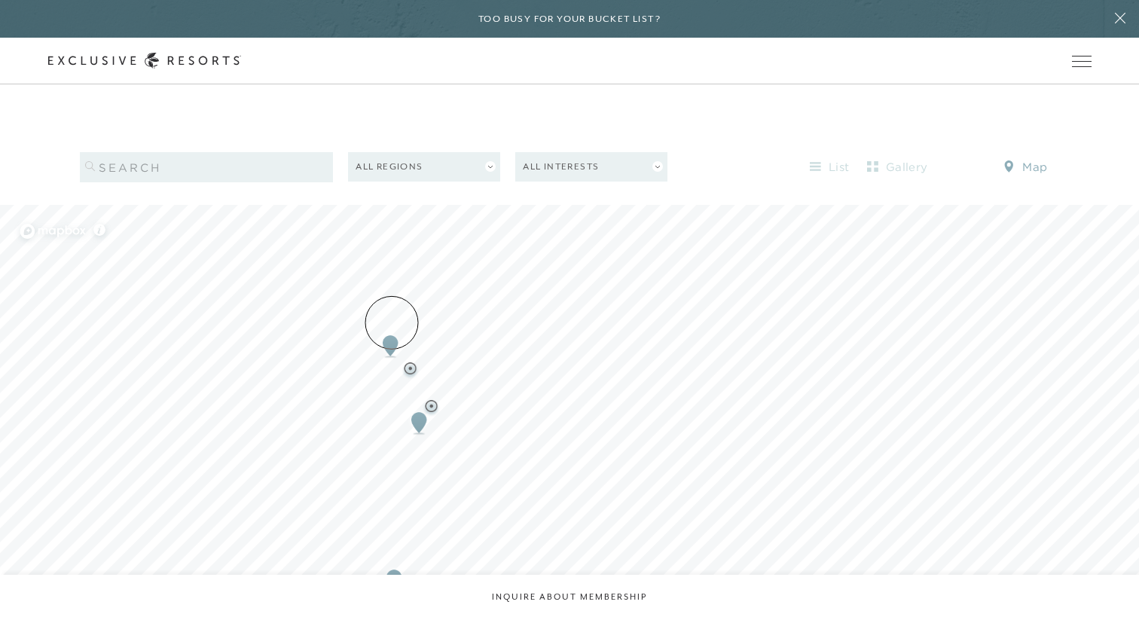
click at [392, 329] on img "Map marker" at bounding box center [391, 345] width 28 height 33
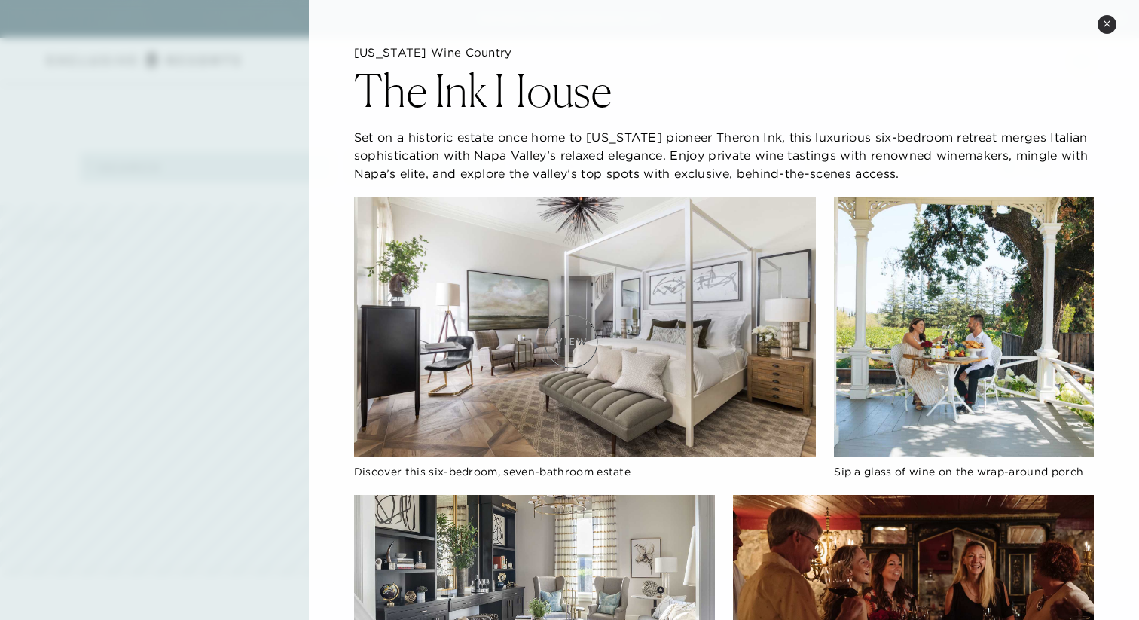
click at [573, 343] on img at bounding box center [585, 327] width 462 height 260
click at [708, 302] on img at bounding box center [585, 327] width 462 height 260
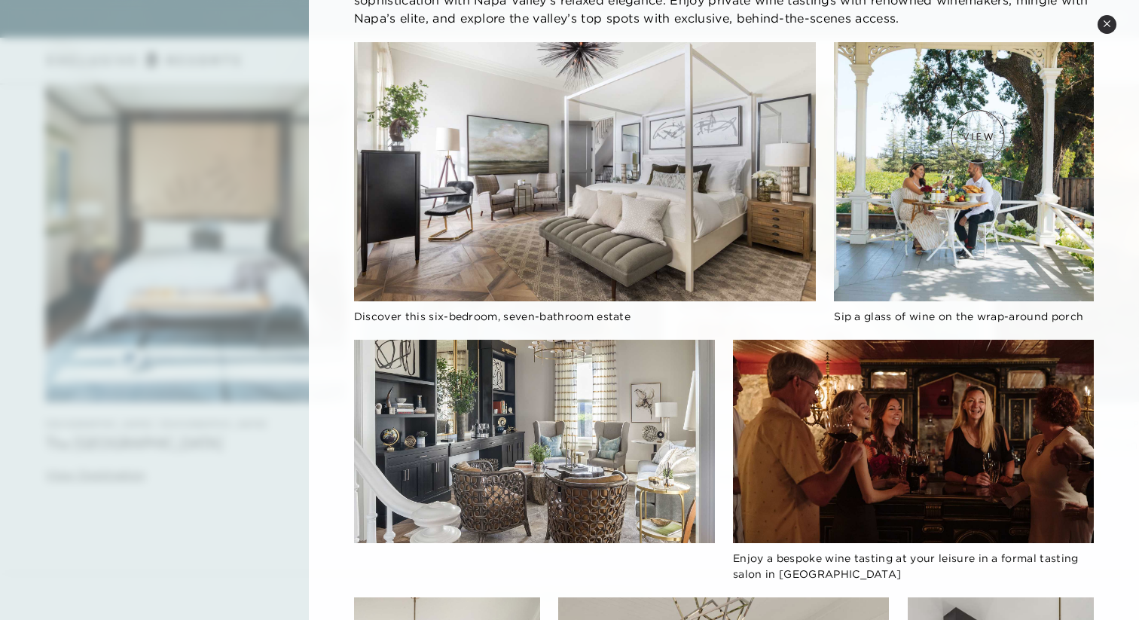
scroll to position [0, 0]
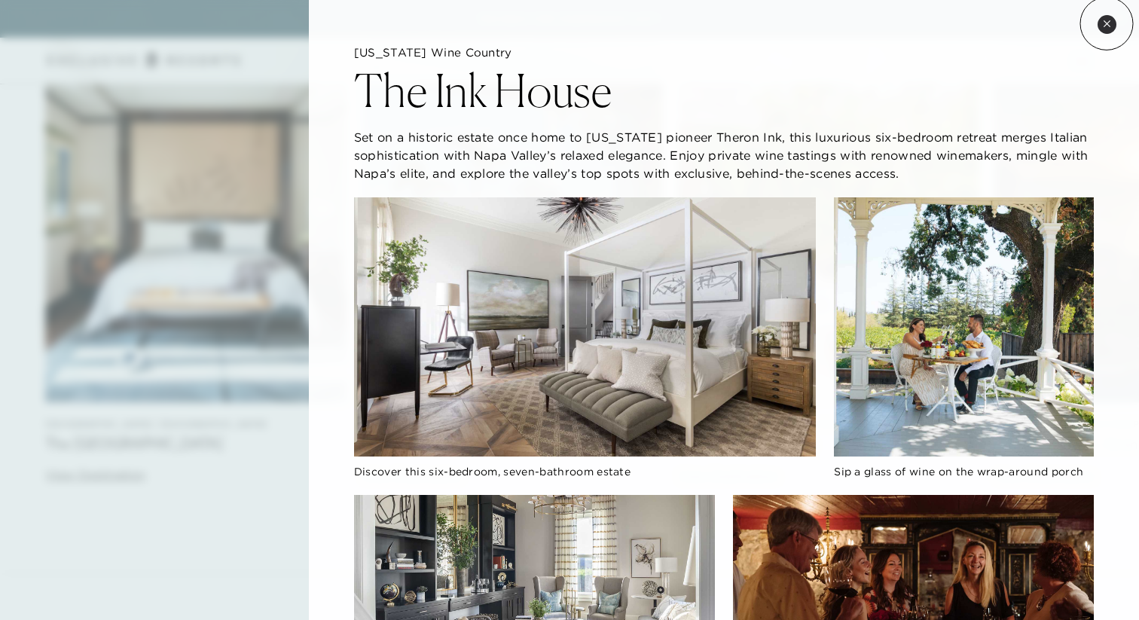
click at [1107, 23] on icon at bounding box center [1107, 23] width 6 height 6
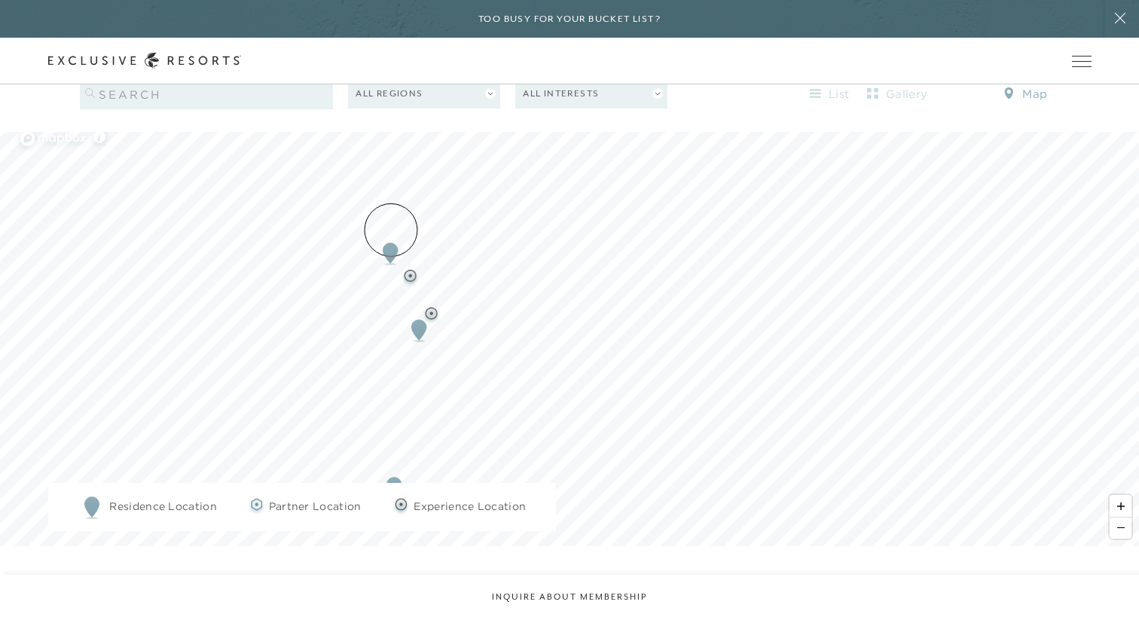
click at [391, 237] on img "Map marker" at bounding box center [391, 253] width 28 height 33
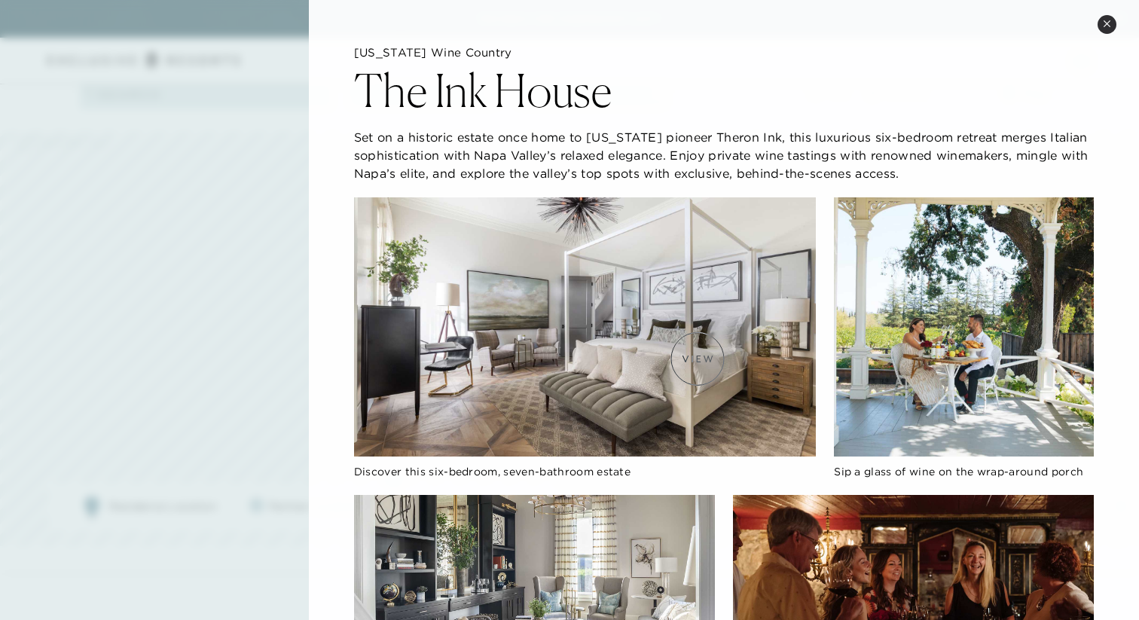
click at [698, 359] on img at bounding box center [585, 327] width 462 height 260
click at [635, 345] on img at bounding box center [585, 327] width 462 height 260
click at [963, 344] on img at bounding box center [964, 327] width 260 height 260
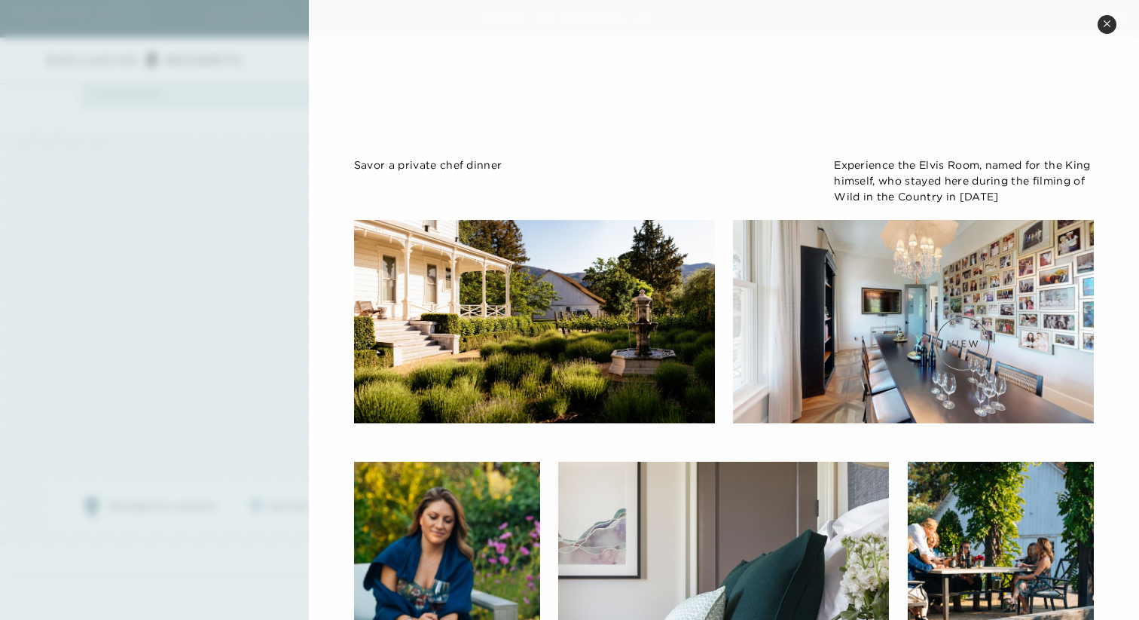
scroll to position [1503, 0]
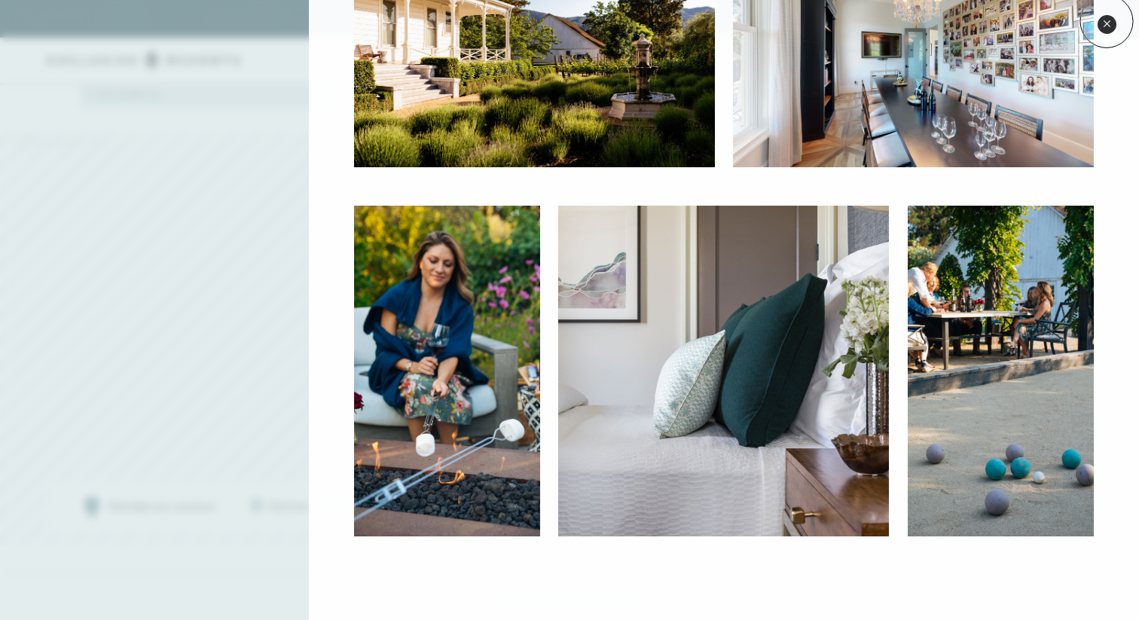
click at [1107, 21] on icon at bounding box center [1107, 24] width 8 height 8
